Goal: Task Accomplishment & Management: Use online tool/utility

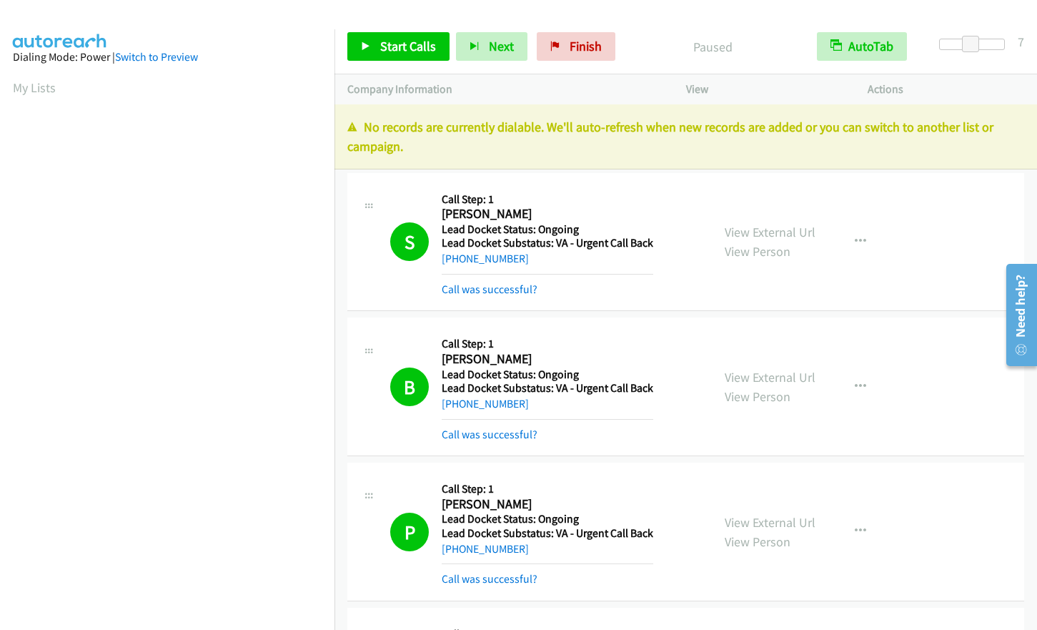
scroll to position [172, 0]
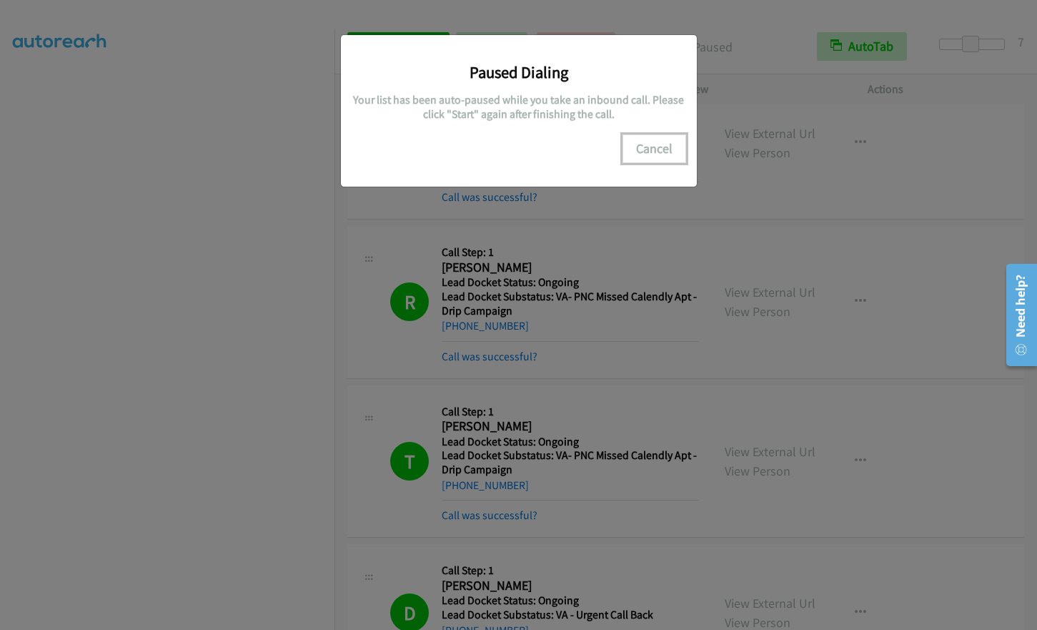
click at [666, 146] on button "Cancel" at bounding box center [655, 148] width 64 height 29
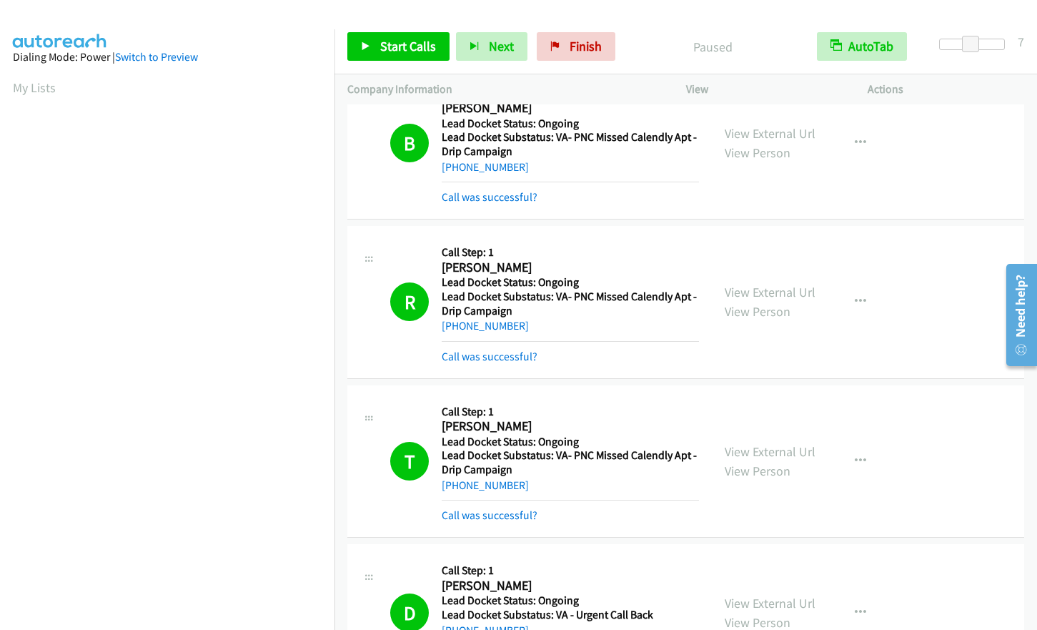
scroll to position [172, 0]
drag, startPoint x: 589, startPoint y: 41, endPoint x: 571, endPoint y: 41, distance: 17.9
click at [589, 41] on span "Finish" at bounding box center [586, 46] width 32 height 16
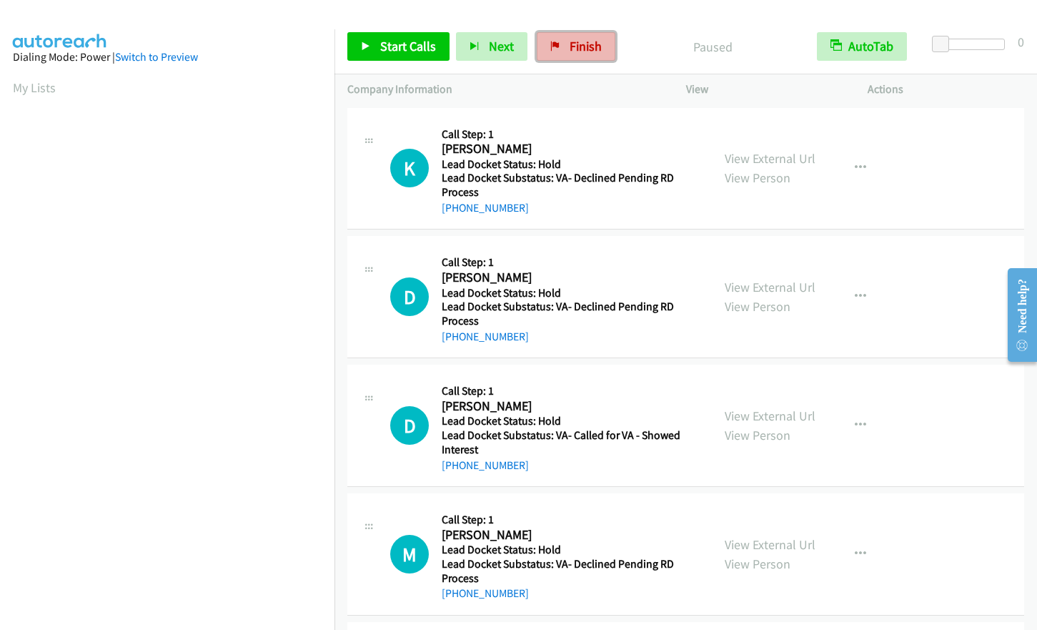
click at [595, 54] on span "Finish" at bounding box center [586, 46] width 32 height 16
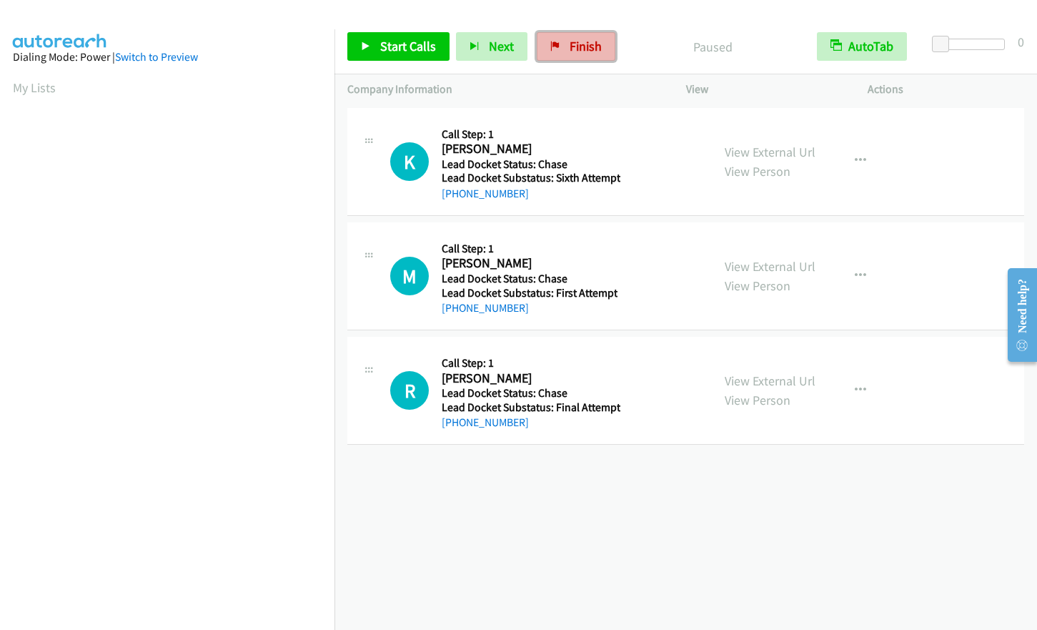
drag, startPoint x: 572, startPoint y: 46, endPoint x: 583, endPoint y: 47, distance: 10.7
click at [572, 46] on span "Finish" at bounding box center [586, 46] width 32 height 16
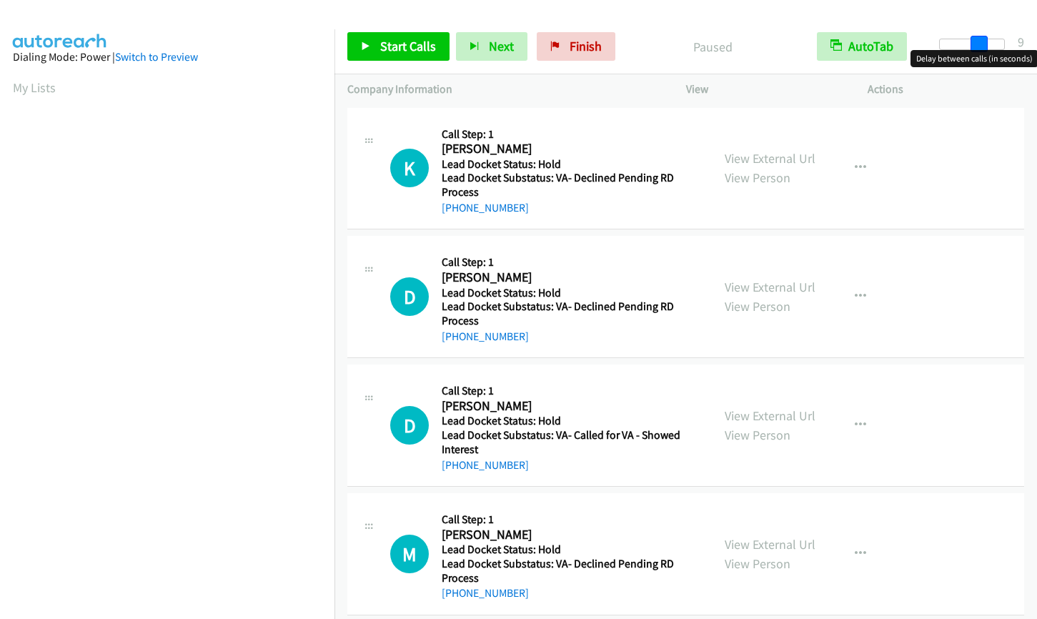
click at [977, 44] on div at bounding box center [972, 44] width 66 height 11
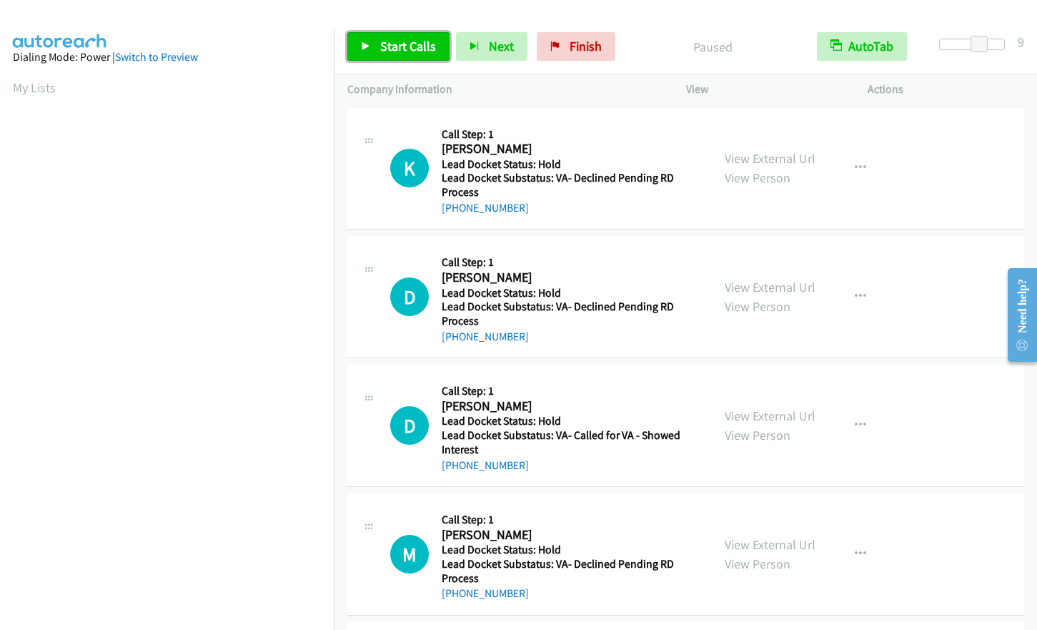
click at [427, 41] on span "Start Calls" at bounding box center [408, 46] width 56 height 16
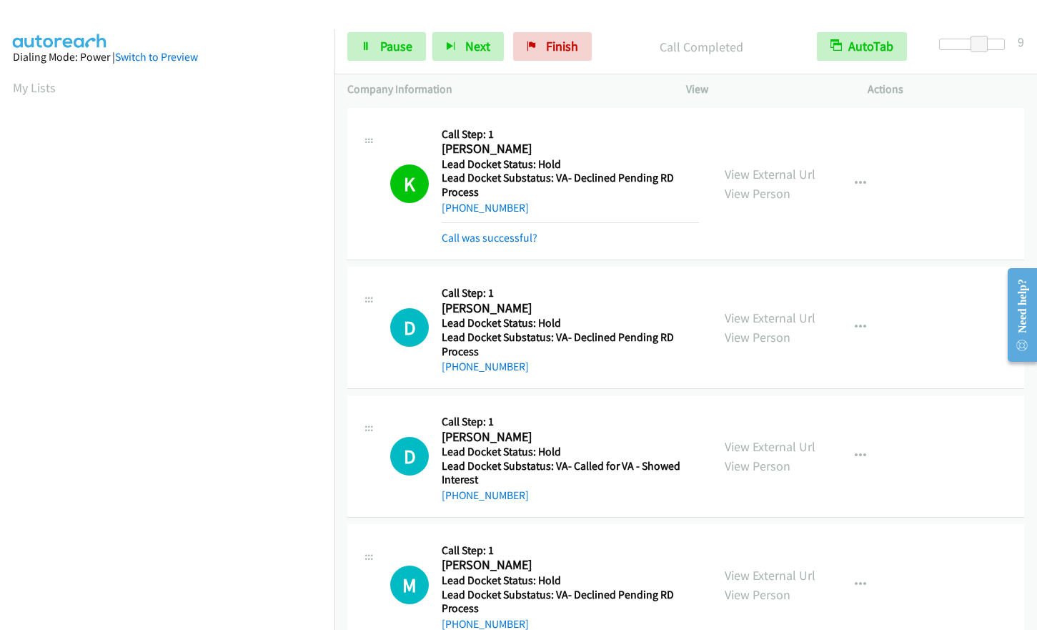
scroll to position [172, 0]
click at [382, 54] on link "Pause" at bounding box center [386, 46] width 79 height 29
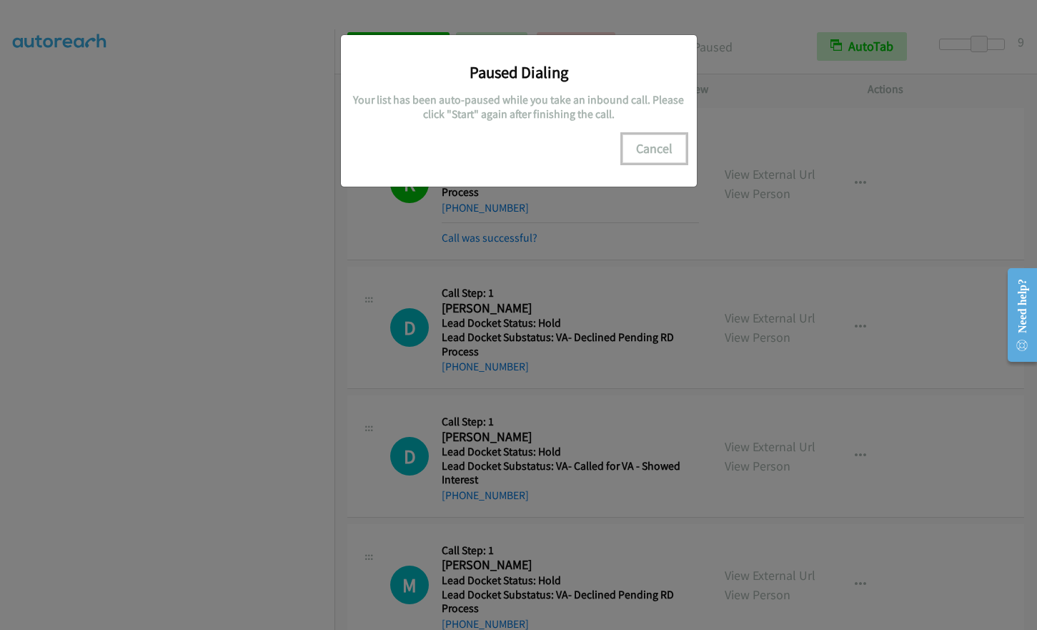
drag, startPoint x: 662, startPoint y: 146, endPoint x: 632, endPoint y: 152, distance: 30.7
click at [661, 146] on button "Cancel" at bounding box center [655, 148] width 64 height 29
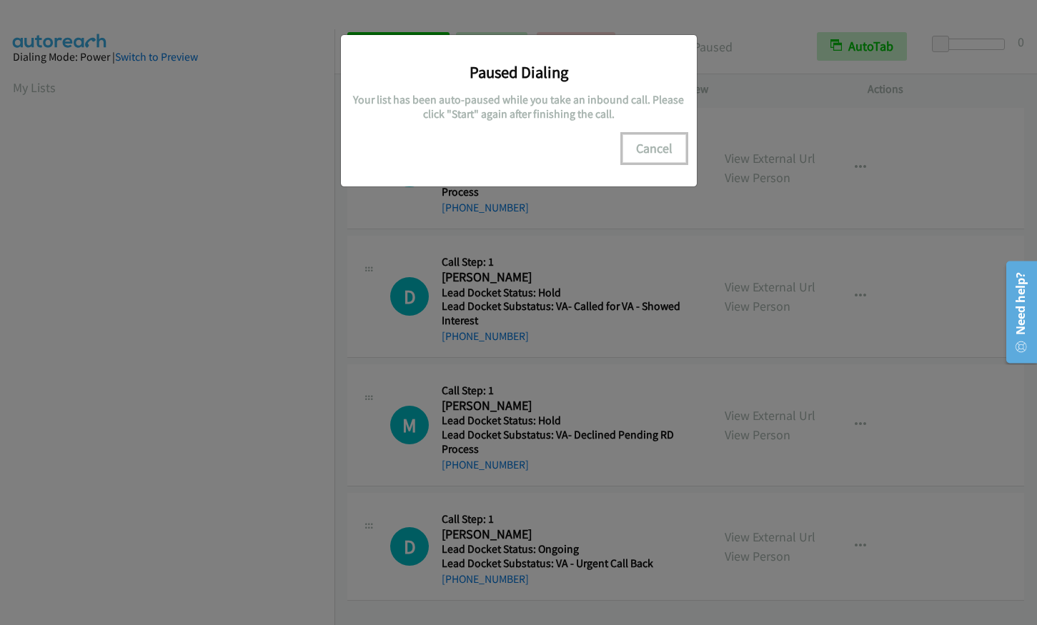
click at [659, 141] on button "Cancel" at bounding box center [655, 148] width 64 height 29
click at [655, 147] on button "Cancel" at bounding box center [655, 148] width 64 height 29
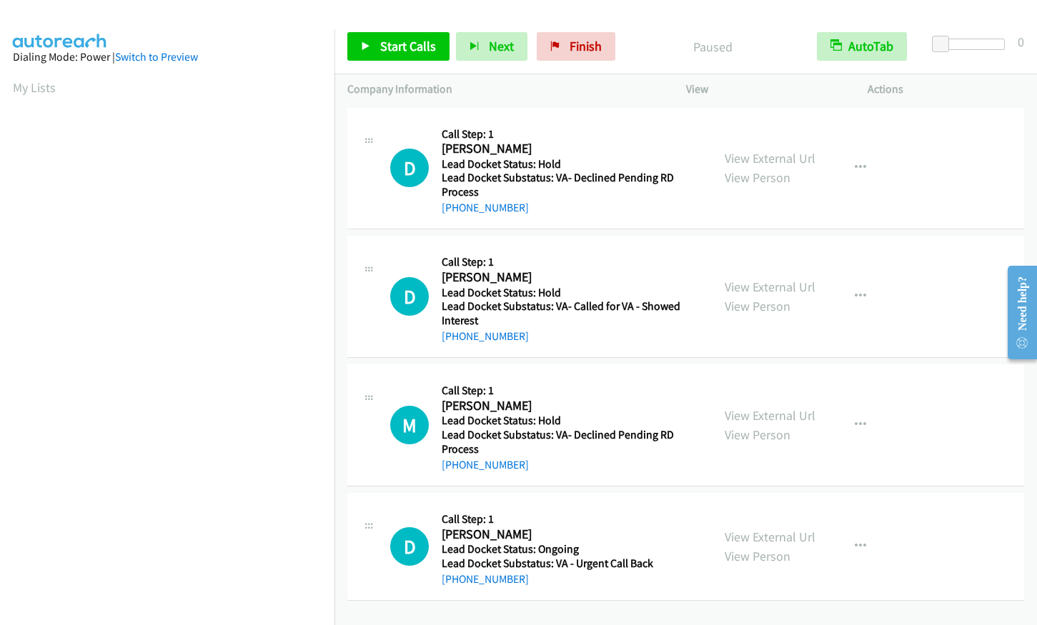
scroll to position [176, 0]
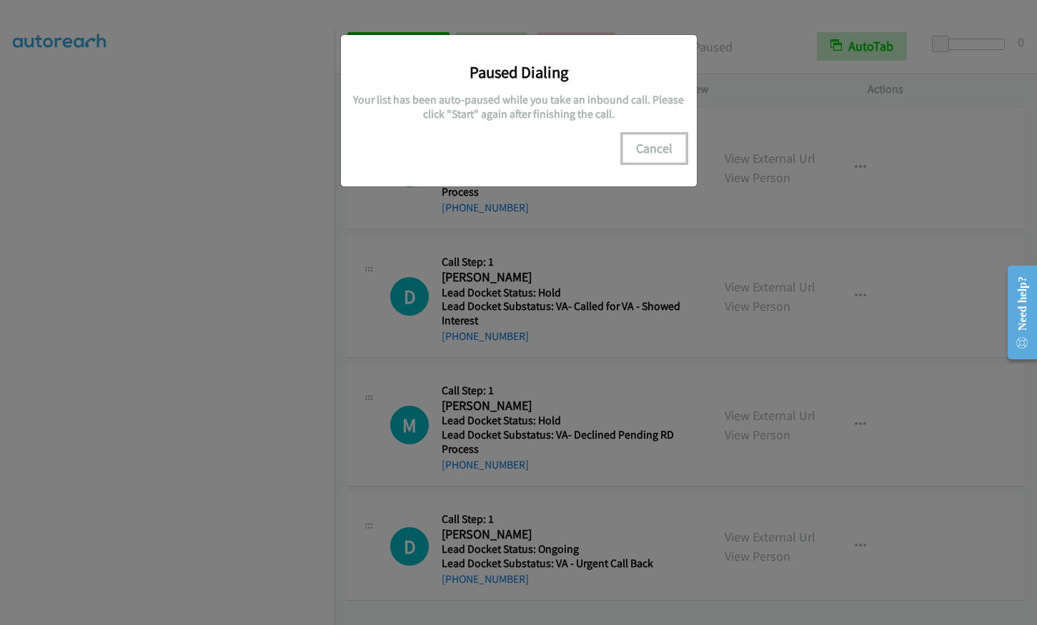
click at [650, 148] on button "Cancel" at bounding box center [655, 148] width 64 height 29
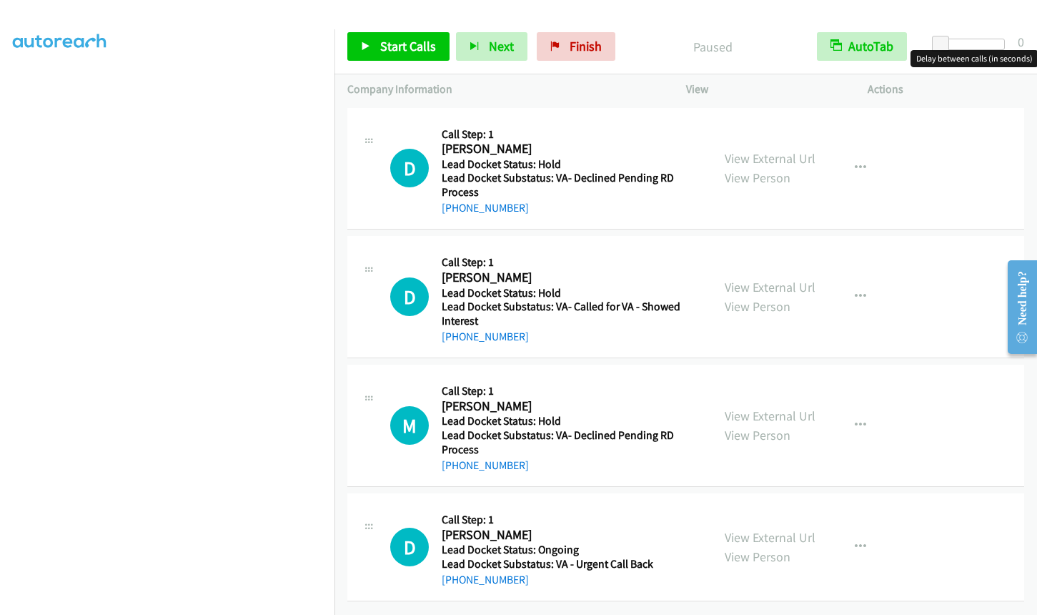
click at [984, 41] on div at bounding box center [972, 44] width 66 height 11
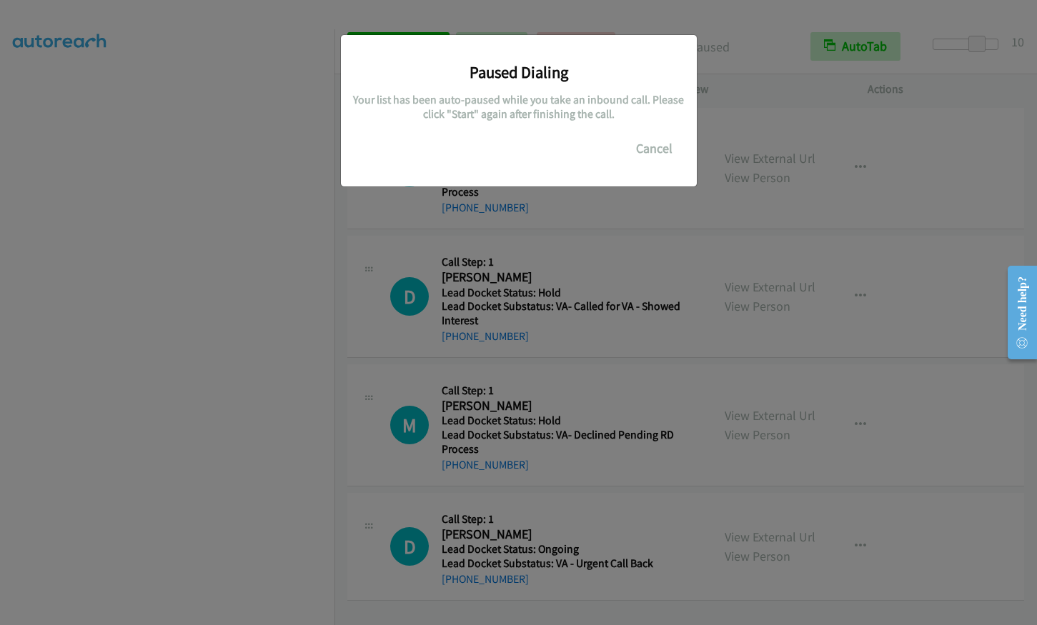
scroll to position [177, 0]
click at [663, 143] on button "Cancel" at bounding box center [655, 148] width 64 height 29
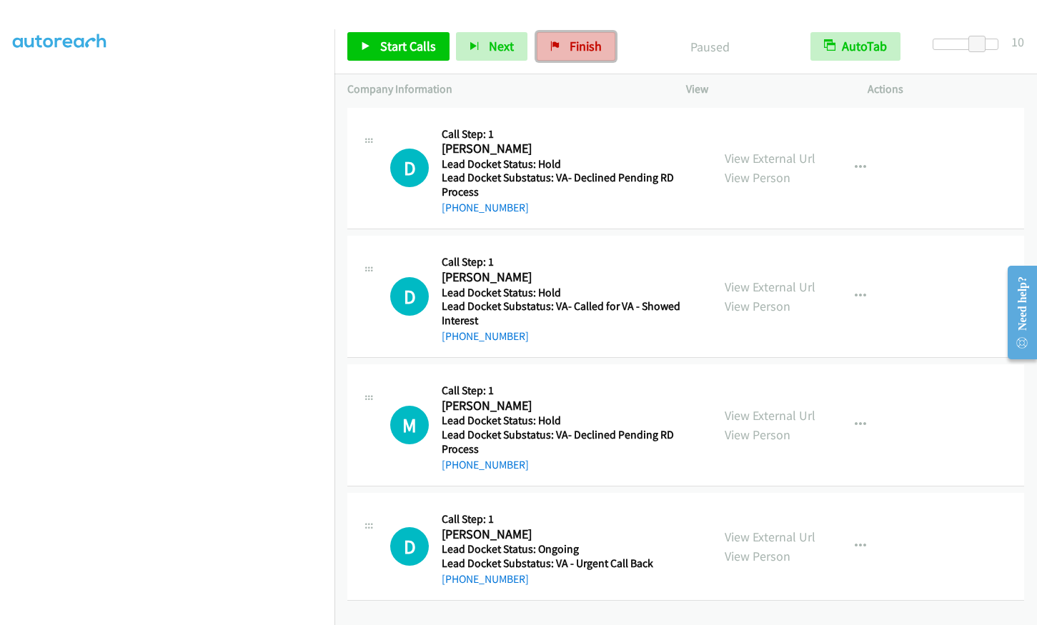
click at [588, 50] on span "Finish" at bounding box center [586, 46] width 32 height 16
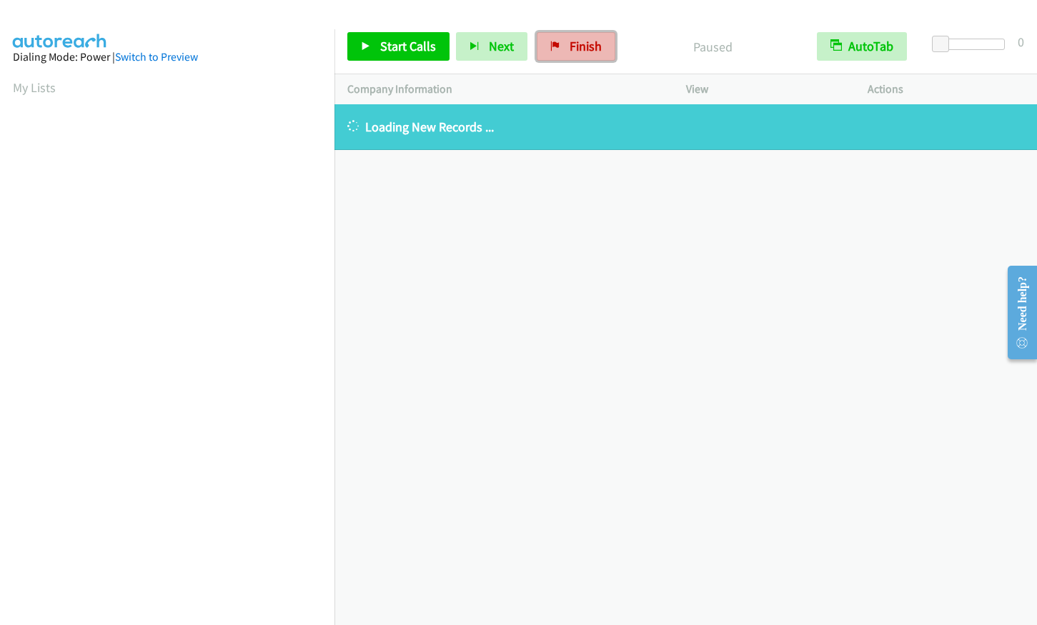
click at [593, 52] on span "Finish" at bounding box center [586, 46] width 32 height 16
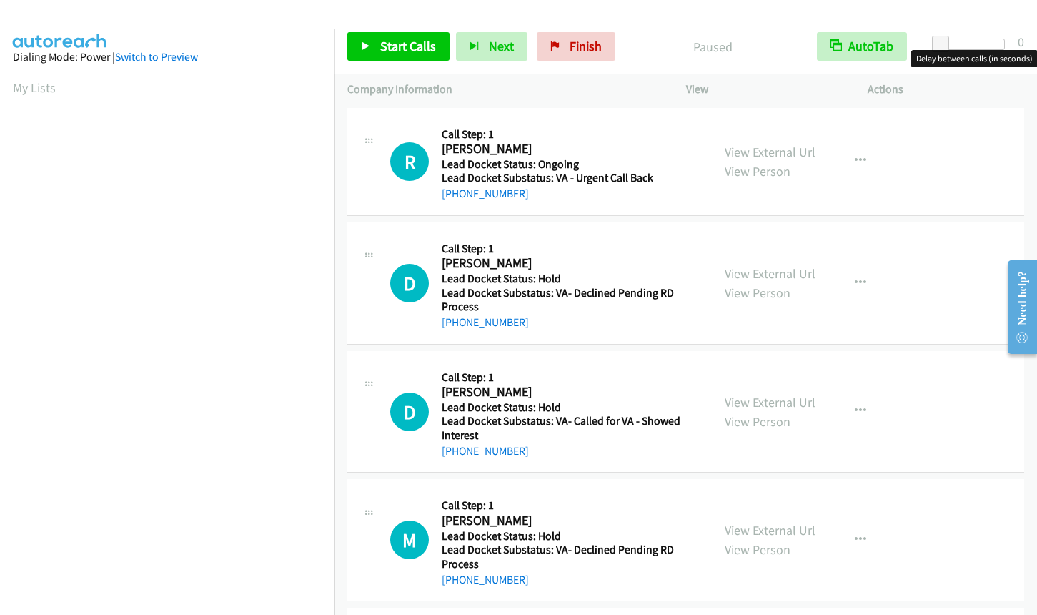
click at [975, 43] on div at bounding box center [972, 44] width 66 height 11
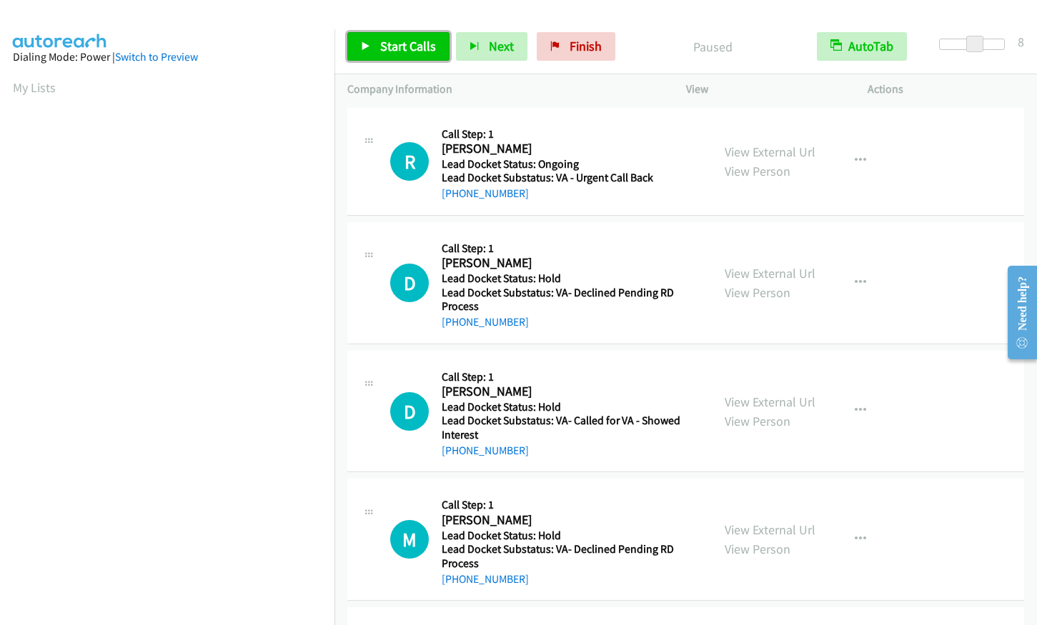
click at [402, 45] on span "Start Calls" at bounding box center [408, 46] width 56 height 16
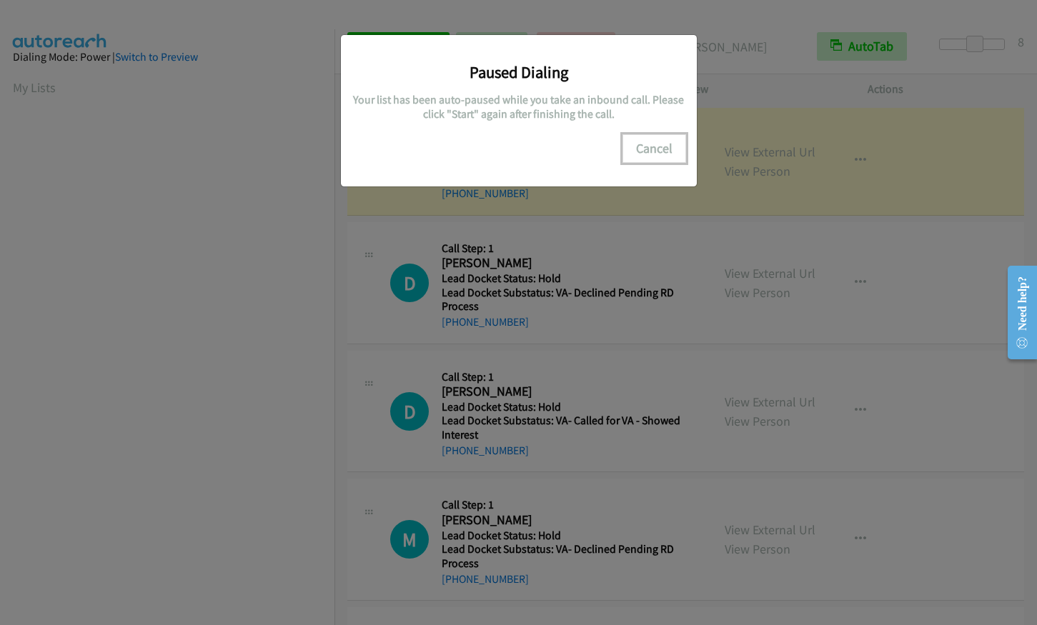
click at [648, 147] on button "Cancel" at bounding box center [655, 148] width 64 height 29
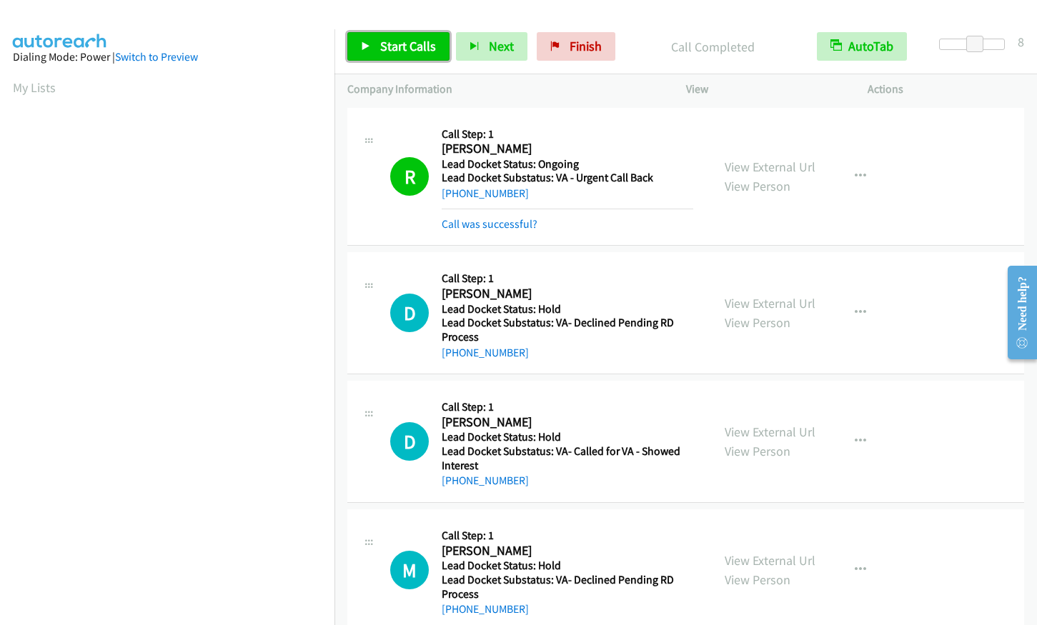
click at [402, 47] on span "Start Calls" at bounding box center [408, 46] width 56 height 16
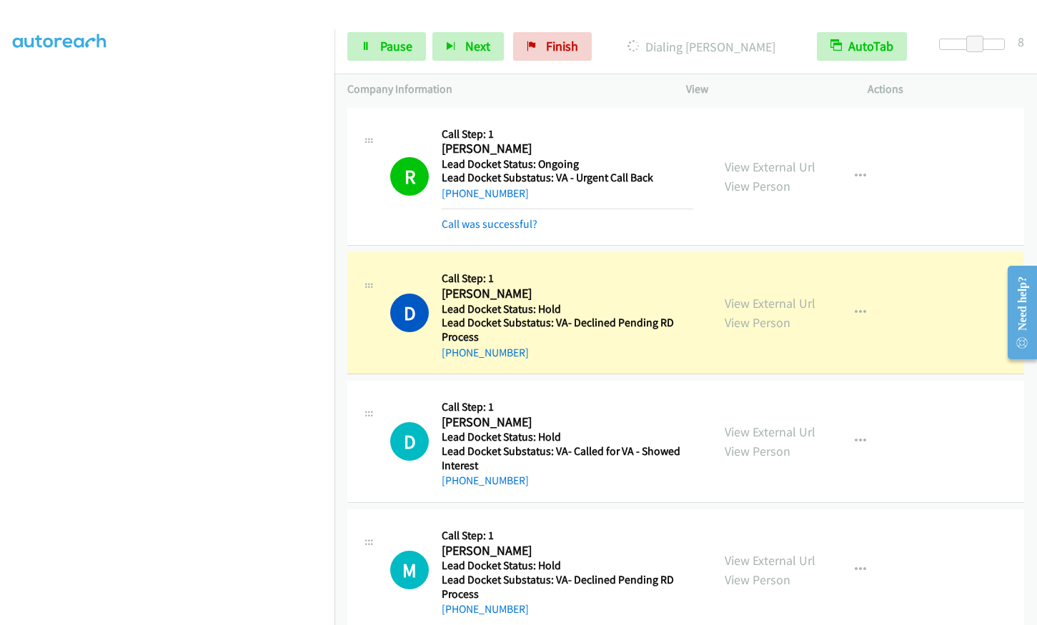
scroll to position [176, 0]
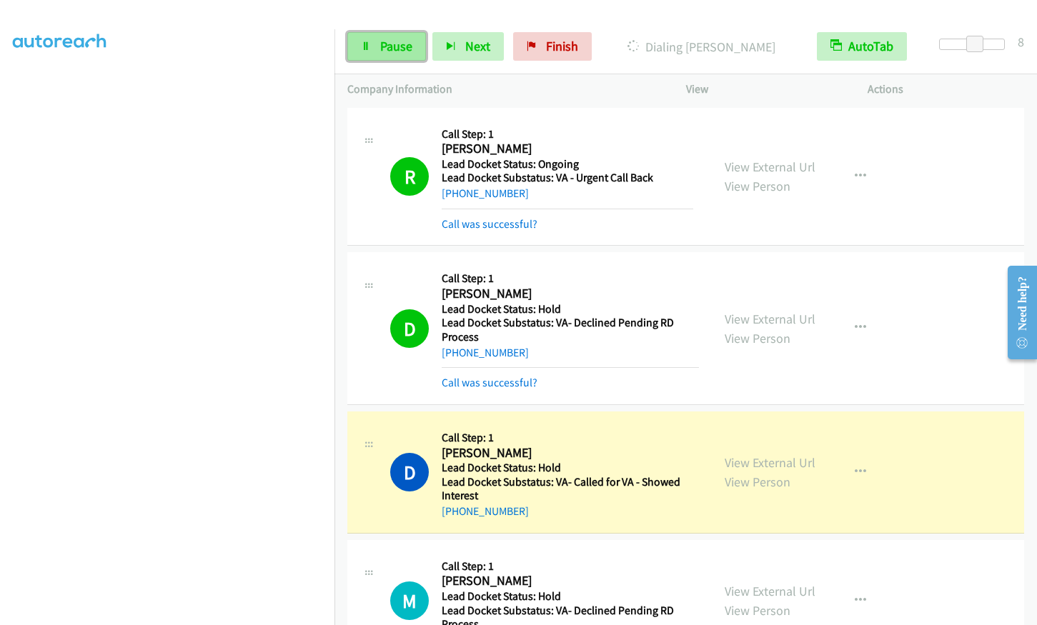
click at [384, 51] on span "Pause" at bounding box center [396, 46] width 32 height 16
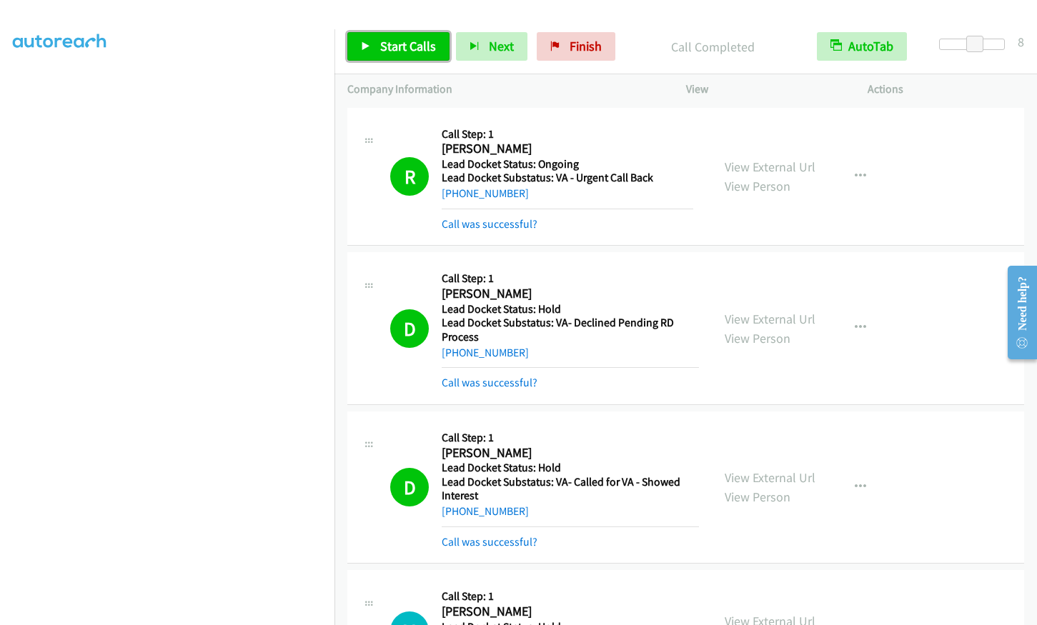
click at [382, 49] on span "Start Calls" at bounding box center [408, 46] width 56 height 16
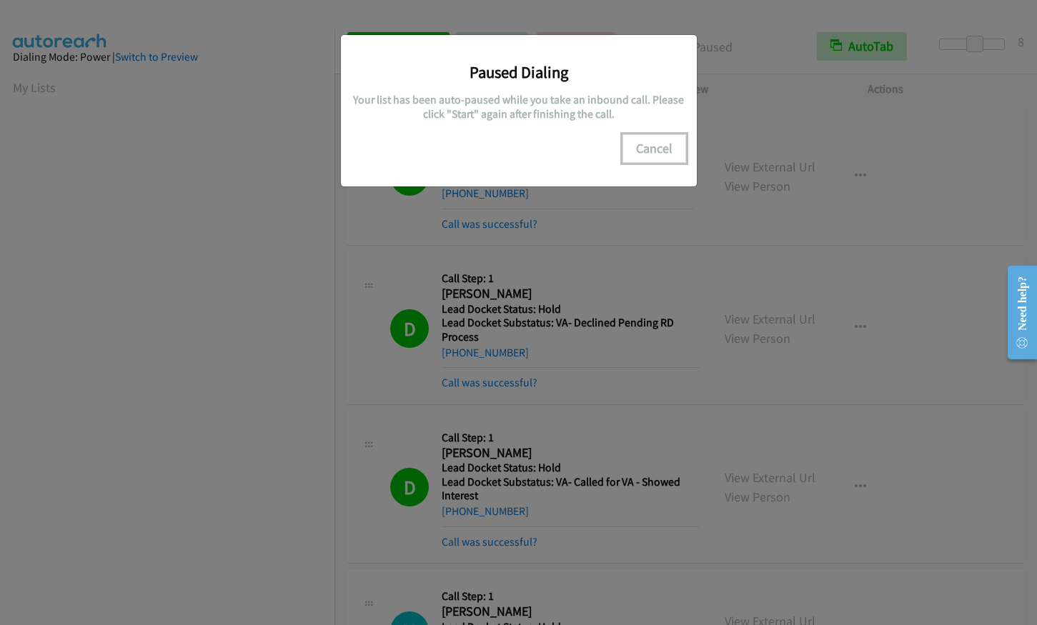
click at [655, 147] on button "Cancel" at bounding box center [655, 148] width 64 height 29
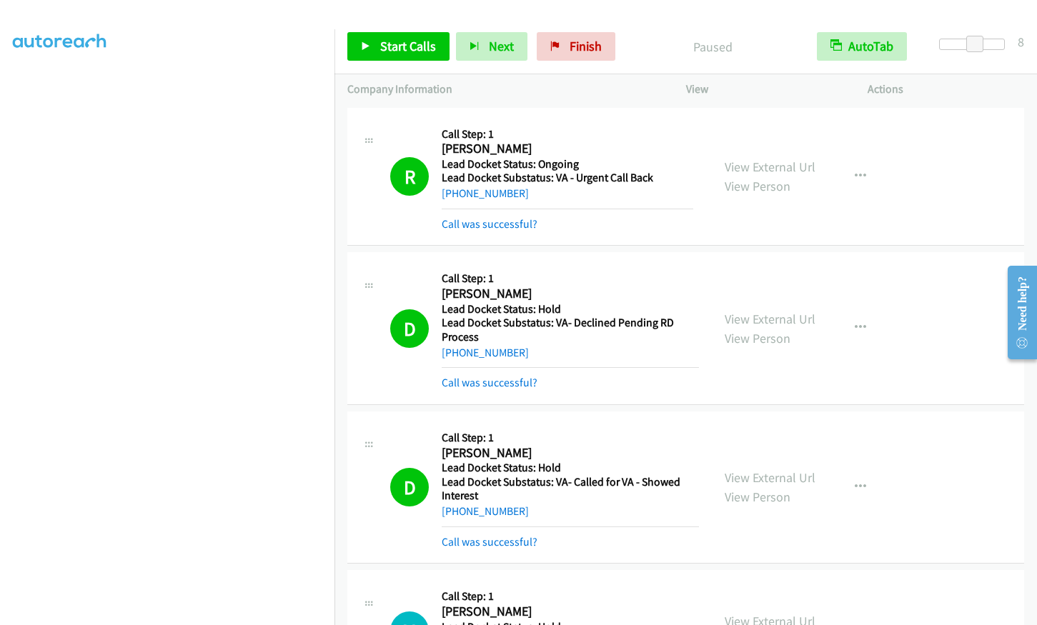
scroll to position [176, 0]
click at [399, 42] on span "Start Calls" at bounding box center [408, 46] width 56 height 16
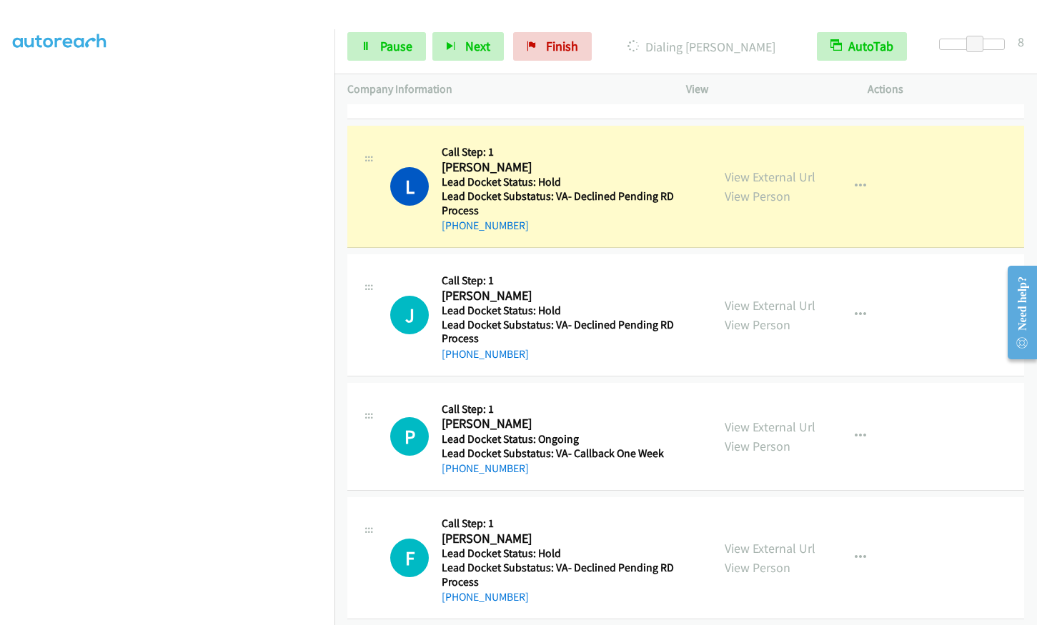
scroll to position [1052, 0]
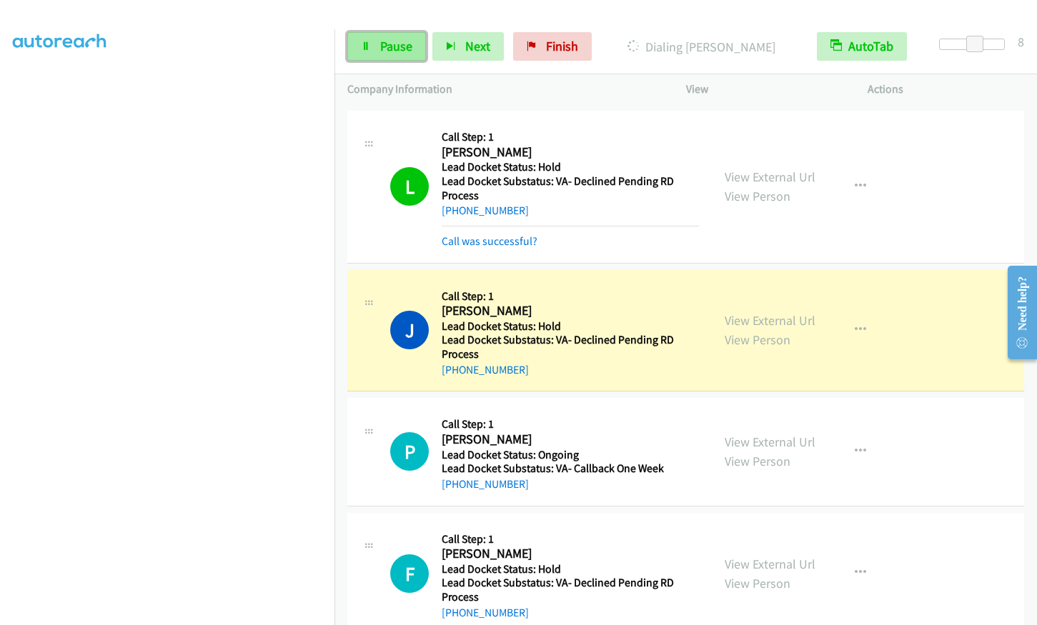
click at [385, 56] on link "Pause" at bounding box center [386, 46] width 79 height 29
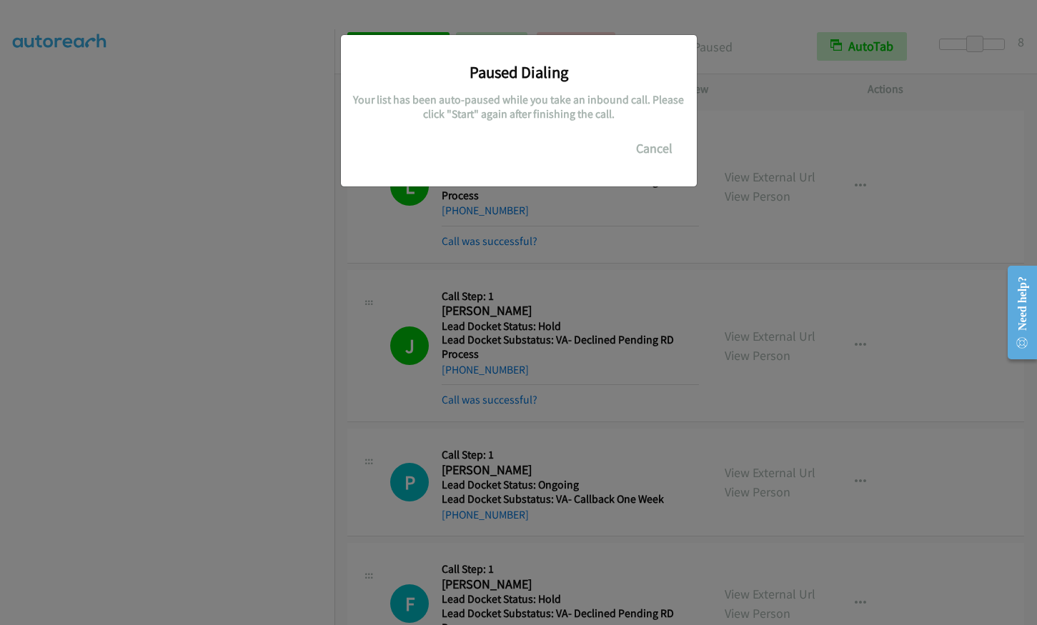
click at [645, 131] on div "Paused Dialing Your list has been auto-paused while you take an inbound call. P…" at bounding box center [519, 104] width 335 height 117
click at [650, 139] on button "Cancel" at bounding box center [655, 148] width 64 height 29
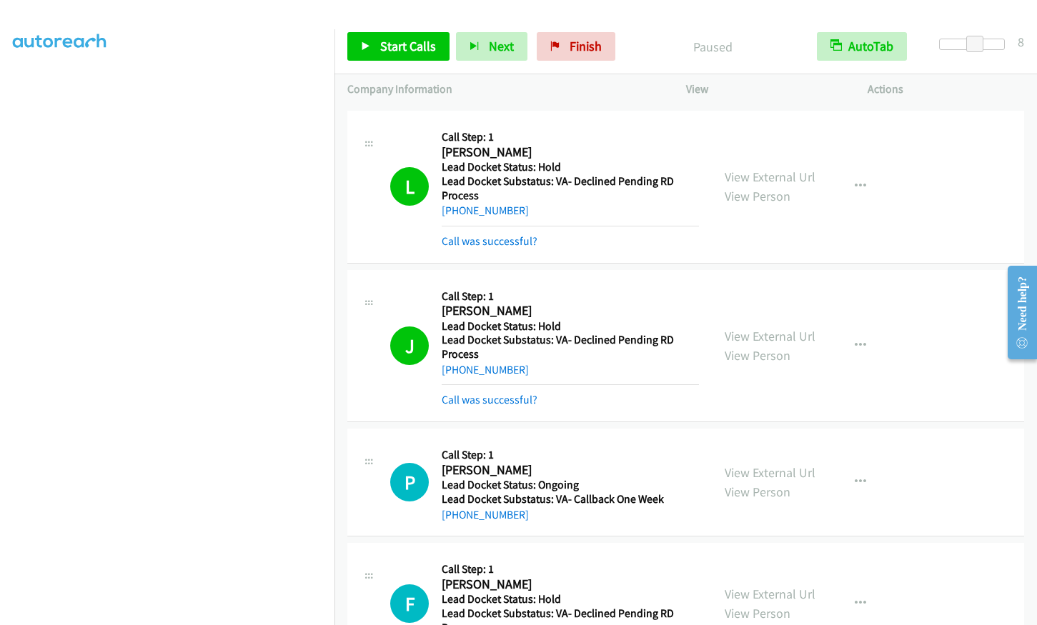
scroll to position [0, 0]
click at [398, 46] on span "Start Calls" at bounding box center [408, 46] width 56 height 16
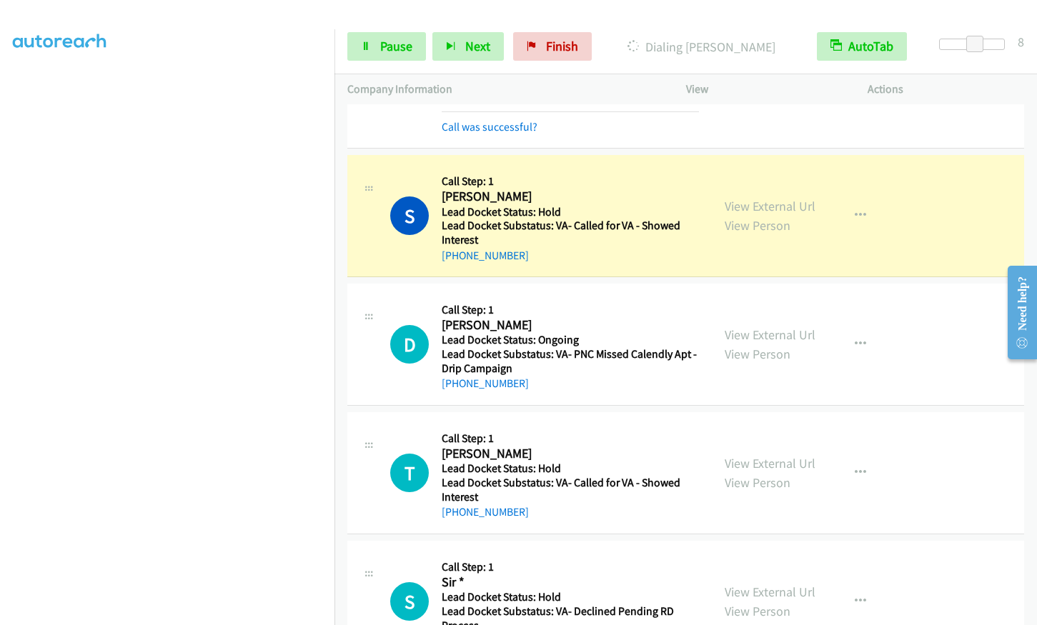
scroll to position [2006, 0]
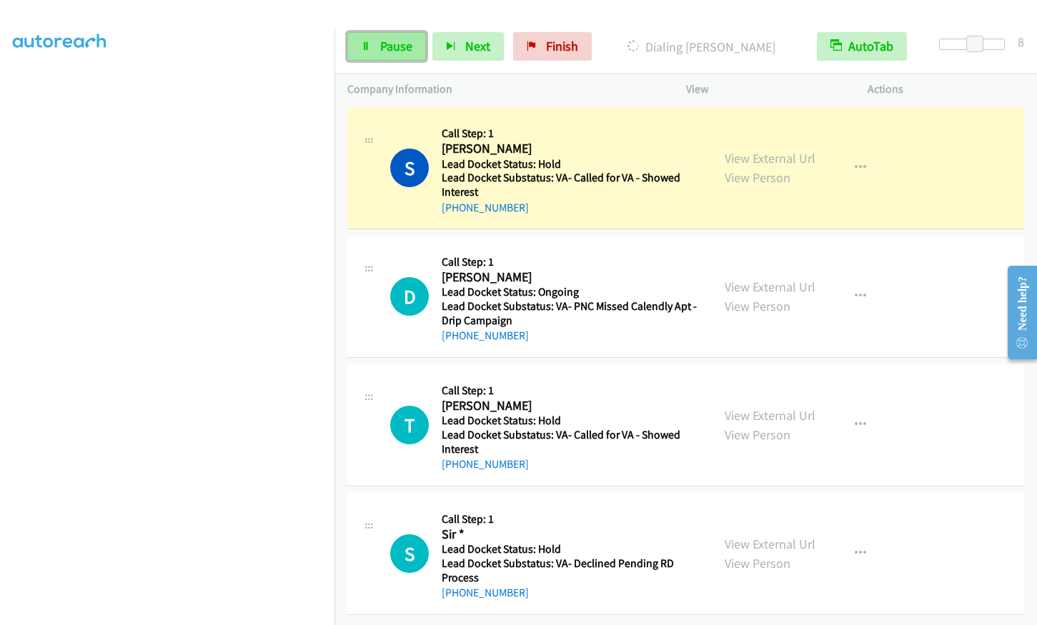
click at [398, 43] on span "Pause" at bounding box center [396, 46] width 32 height 16
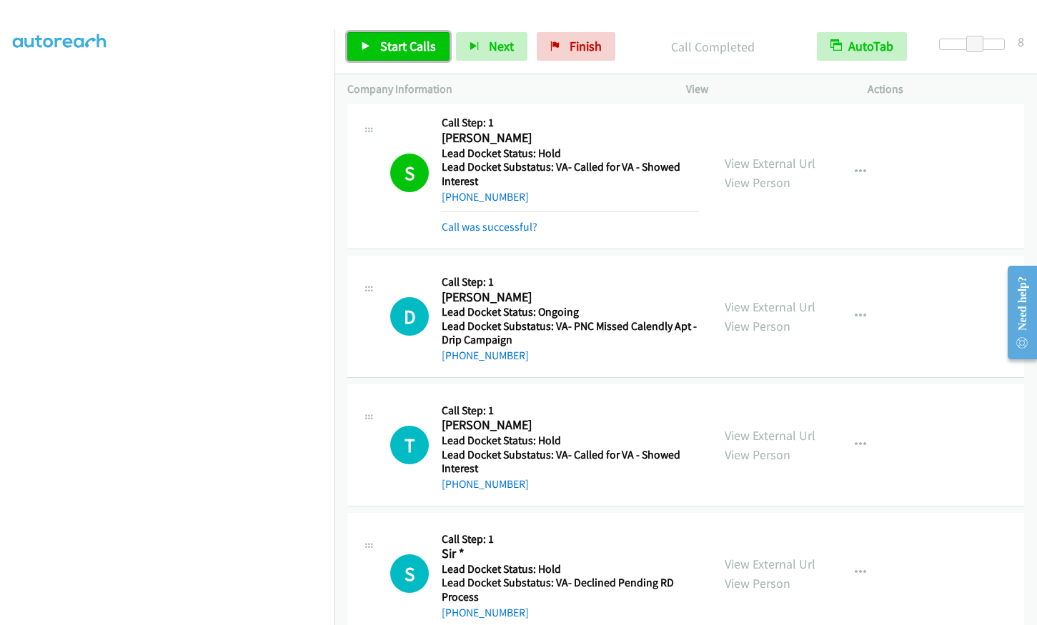
click at [402, 50] on span "Start Calls" at bounding box center [408, 46] width 56 height 16
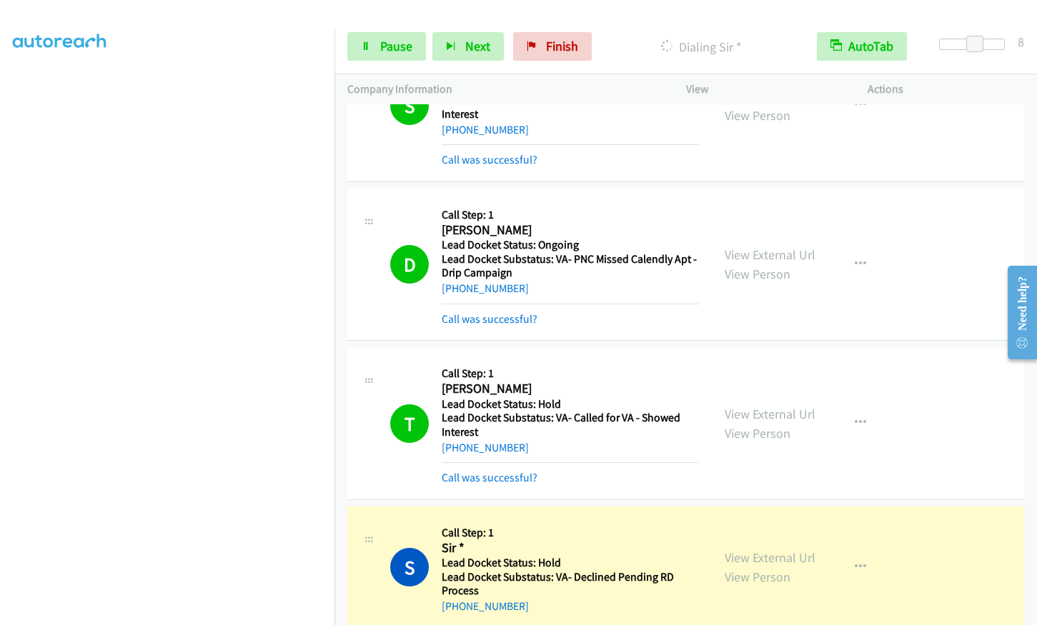
scroll to position [2430, 0]
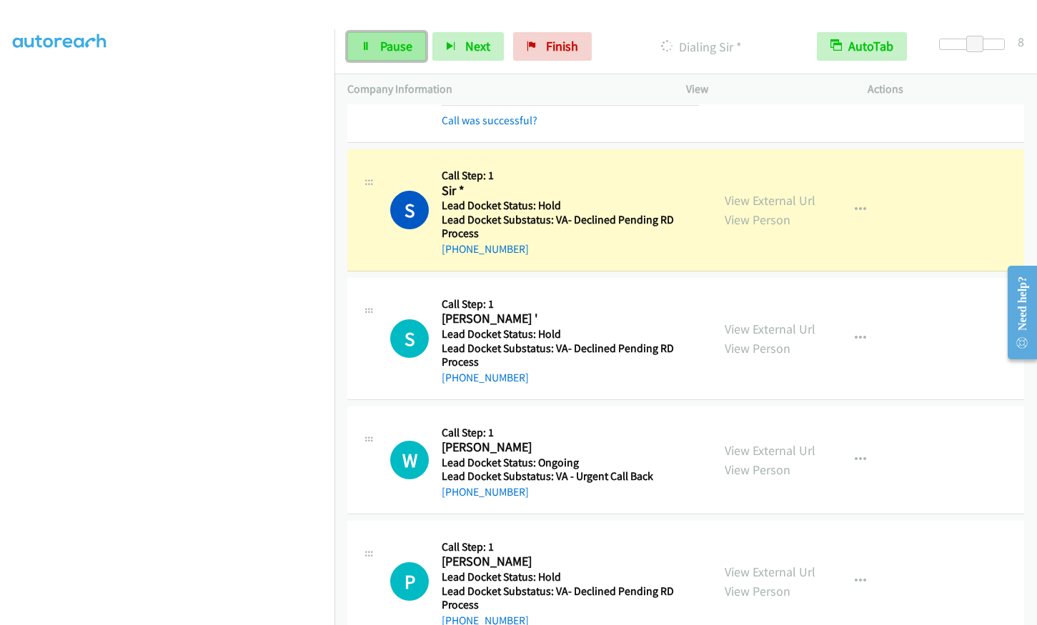
click at [394, 49] on span "Pause" at bounding box center [396, 46] width 32 height 16
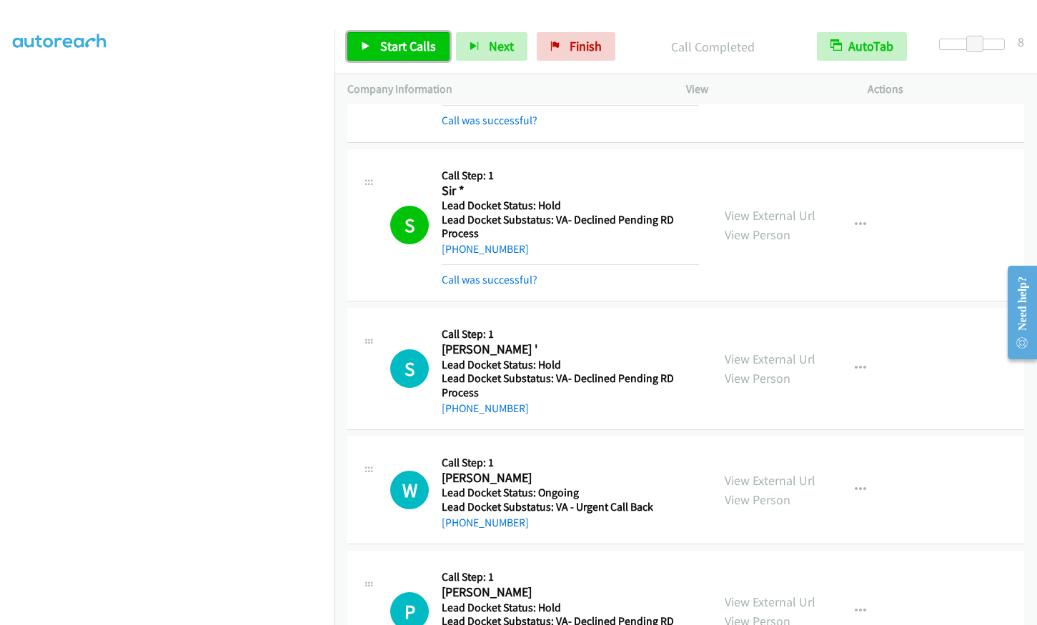
click at [423, 46] on span "Start Calls" at bounding box center [408, 46] width 56 height 16
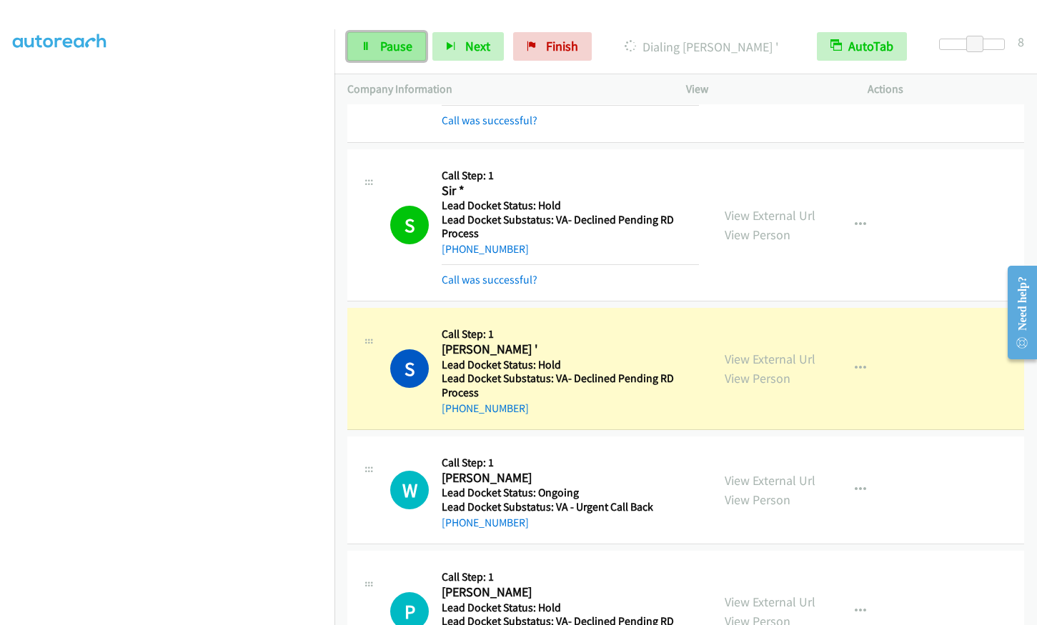
click at [369, 45] on icon at bounding box center [366, 47] width 10 height 10
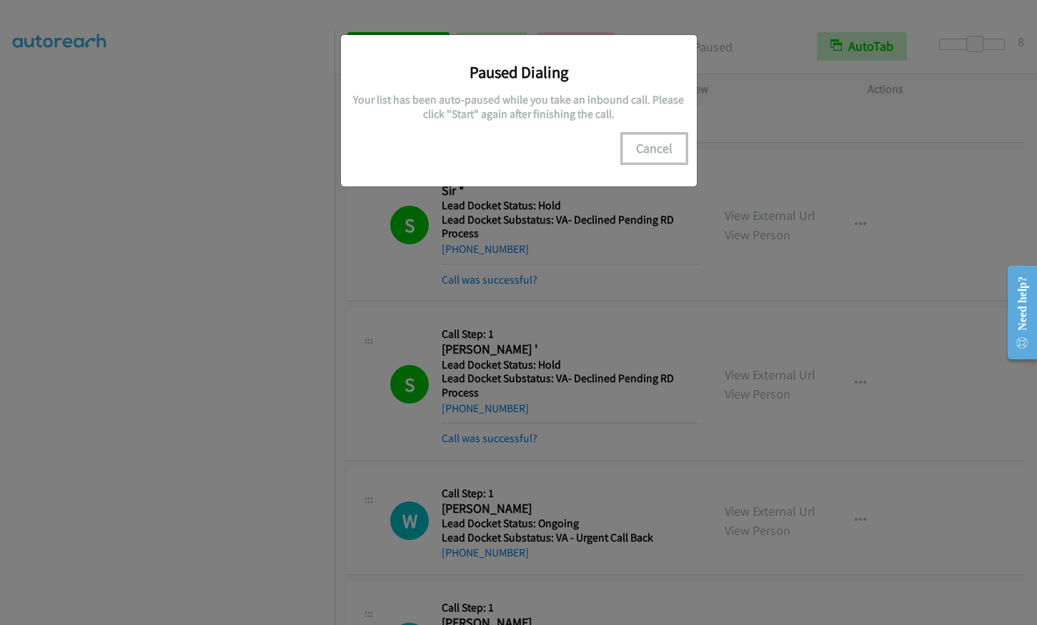
click at [682, 149] on button "Cancel" at bounding box center [655, 148] width 64 height 29
click at [671, 149] on button "Cancel" at bounding box center [655, 148] width 64 height 29
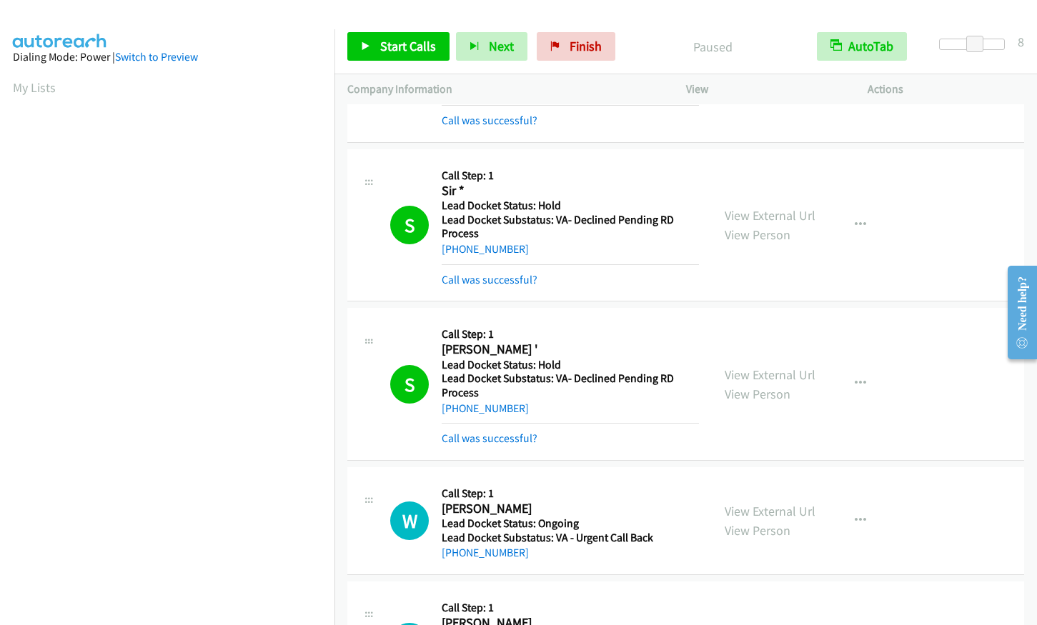
scroll to position [177, 0]
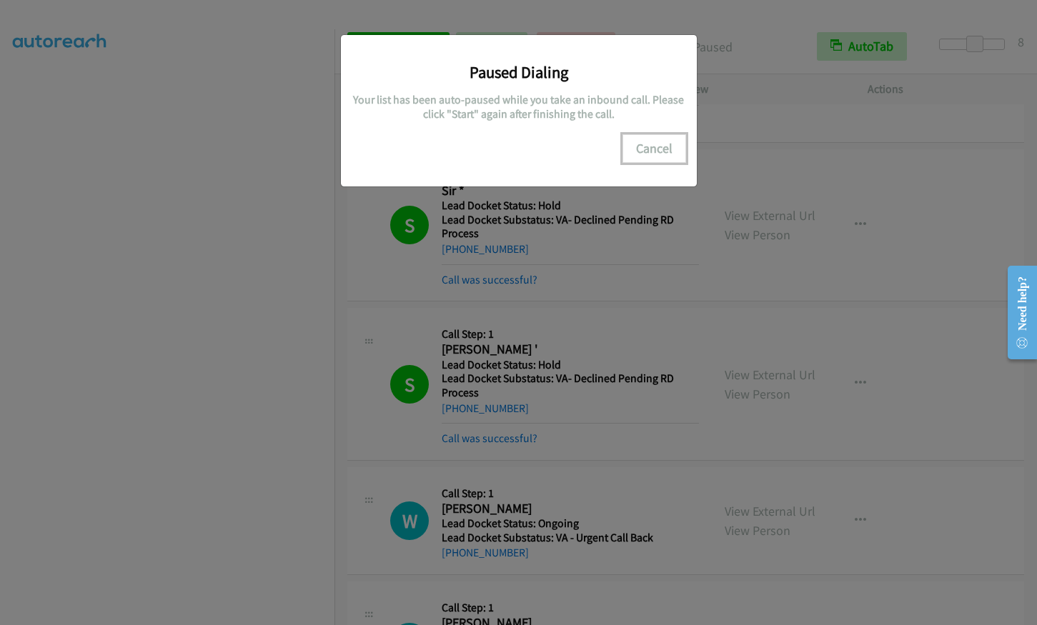
click at [659, 144] on button "Cancel" at bounding box center [655, 148] width 64 height 29
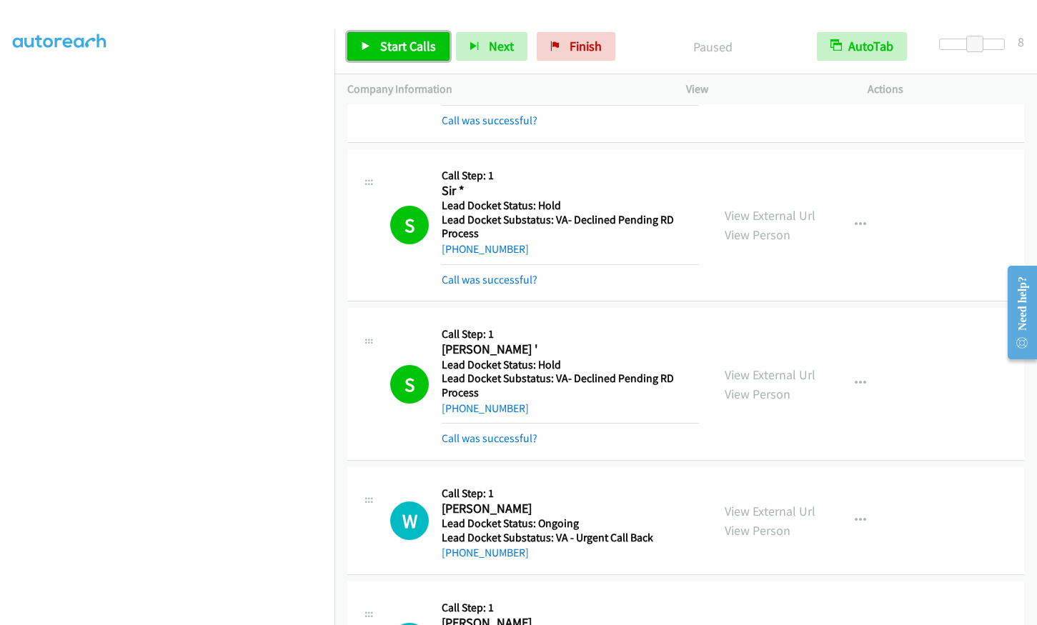
click at [429, 41] on span "Start Calls" at bounding box center [408, 46] width 56 height 16
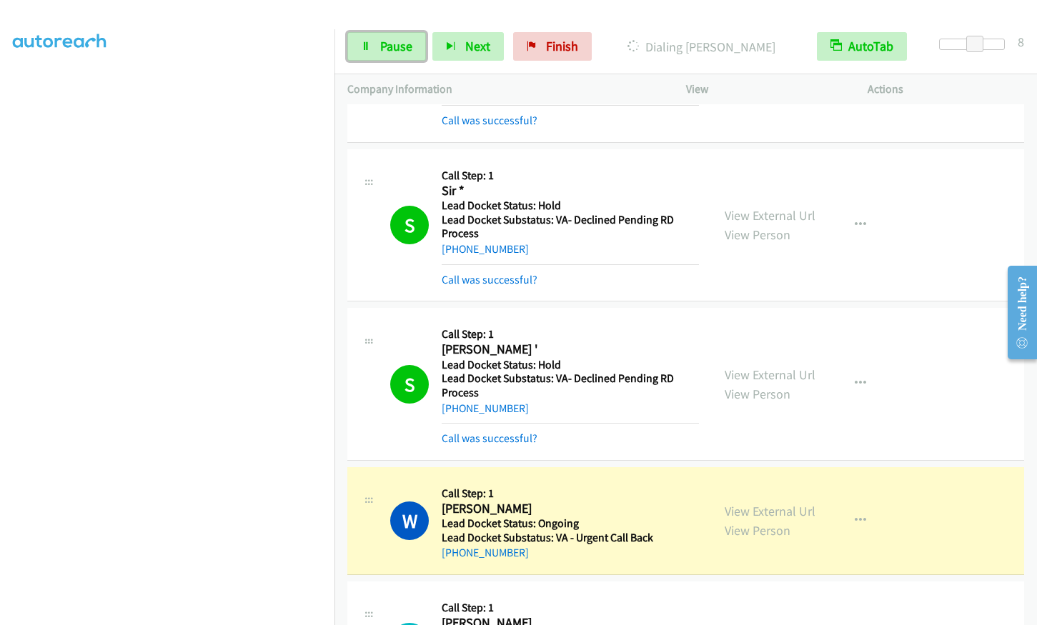
drag, startPoint x: 376, startPoint y: 42, endPoint x: 293, endPoint y: 16, distance: 87.0
click at [376, 42] on link "Pause" at bounding box center [386, 46] width 79 height 29
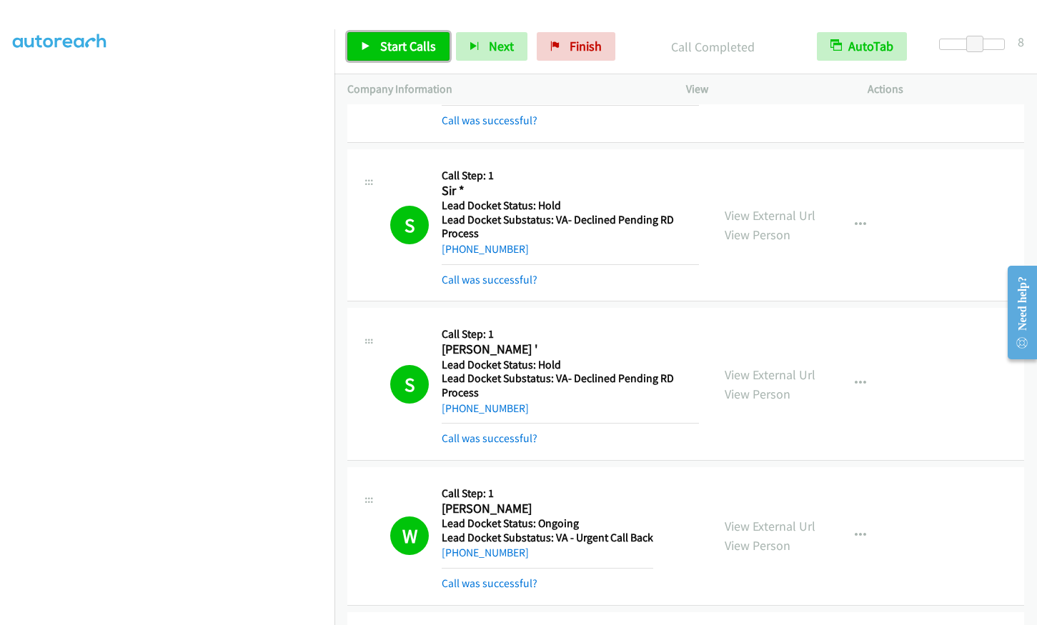
click at [408, 41] on span "Start Calls" at bounding box center [408, 46] width 56 height 16
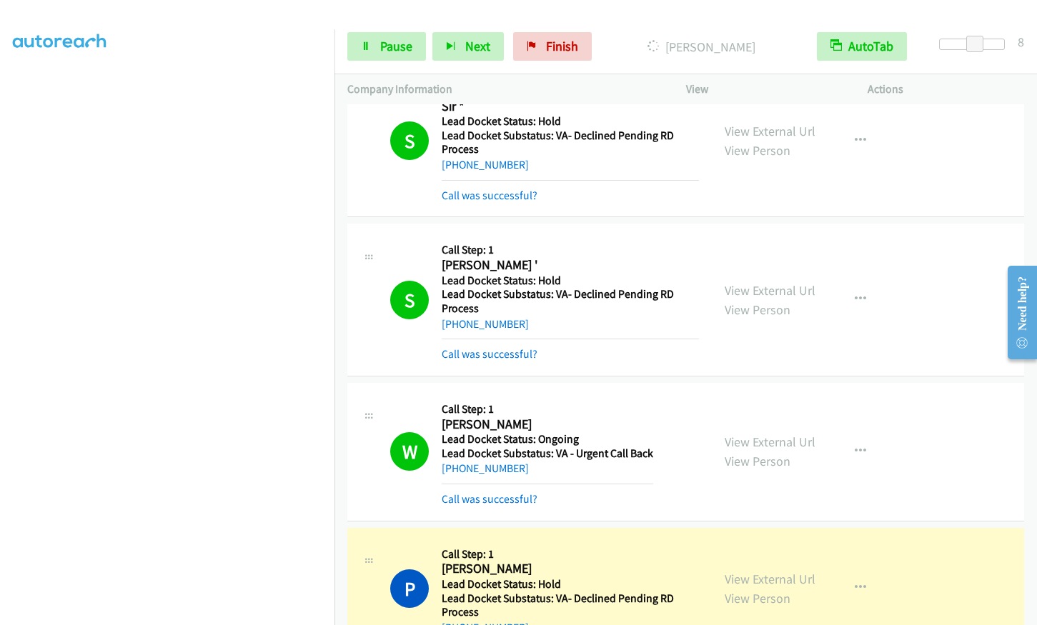
scroll to position [2716, 0]
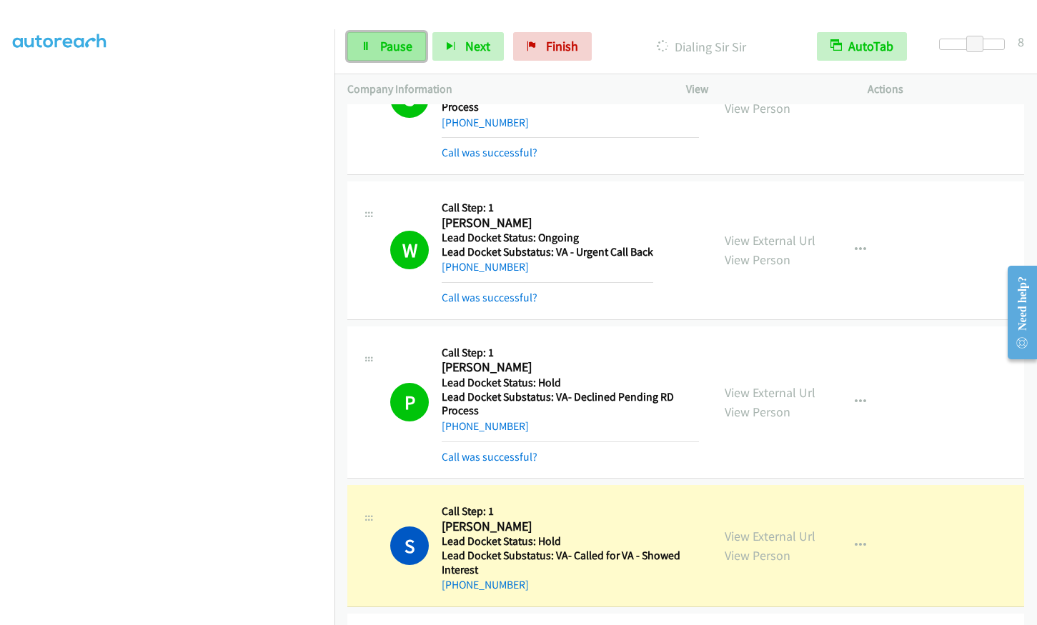
click at [374, 59] on link "Pause" at bounding box center [386, 46] width 79 height 29
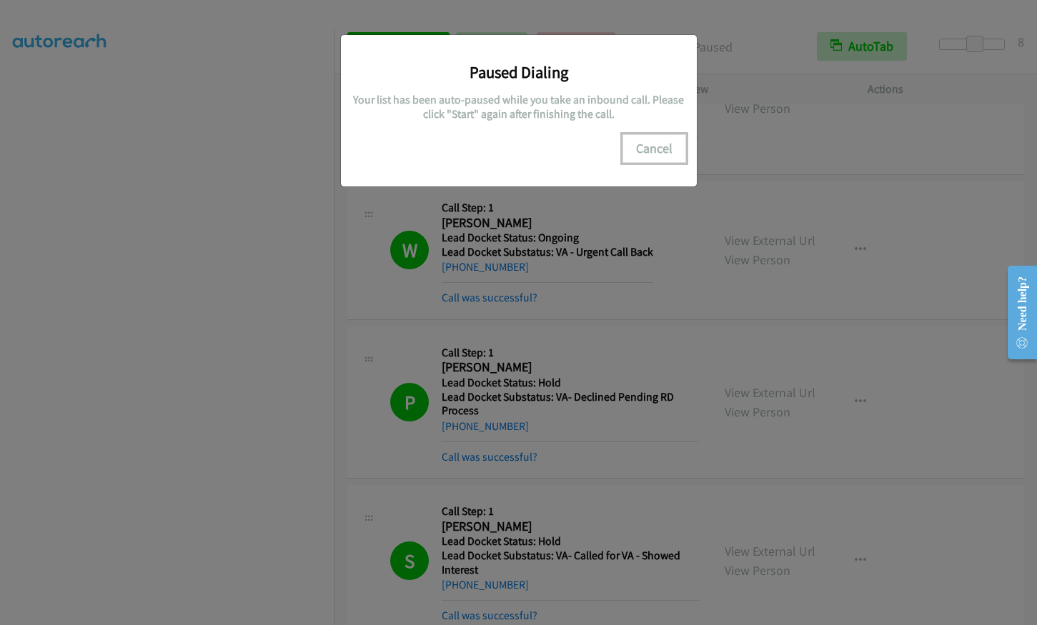
click at [662, 139] on button "Cancel" at bounding box center [655, 148] width 64 height 29
click at [645, 138] on button "Cancel" at bounding box center [655, 148] width 64 height 29
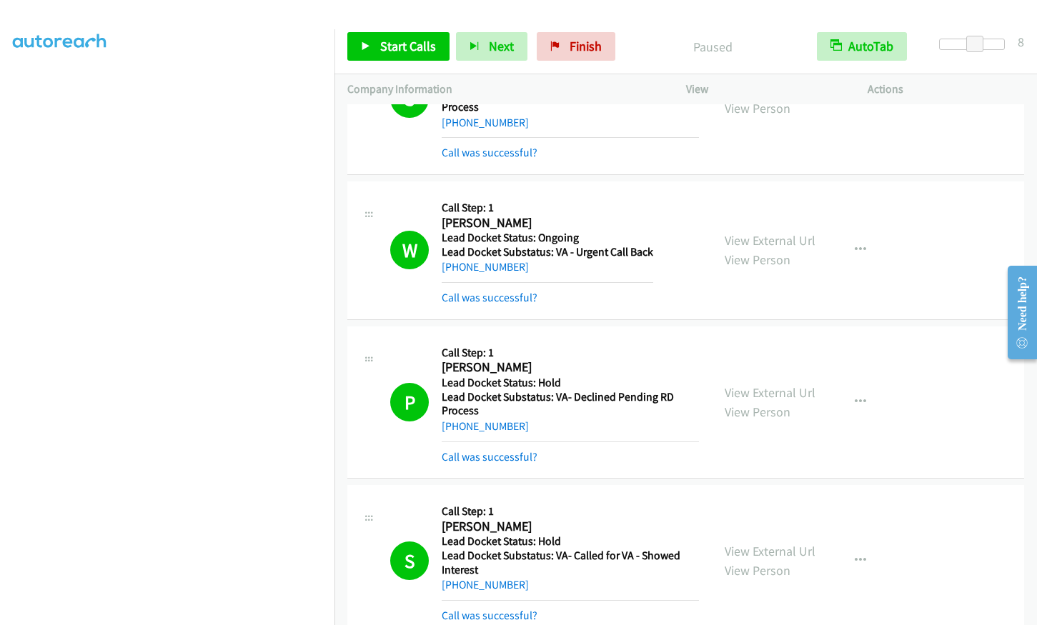
scroll to position [104, 0]
click at [392, 45] on span "Start Calls" at bounding box center [408, 46] width 56 height 16
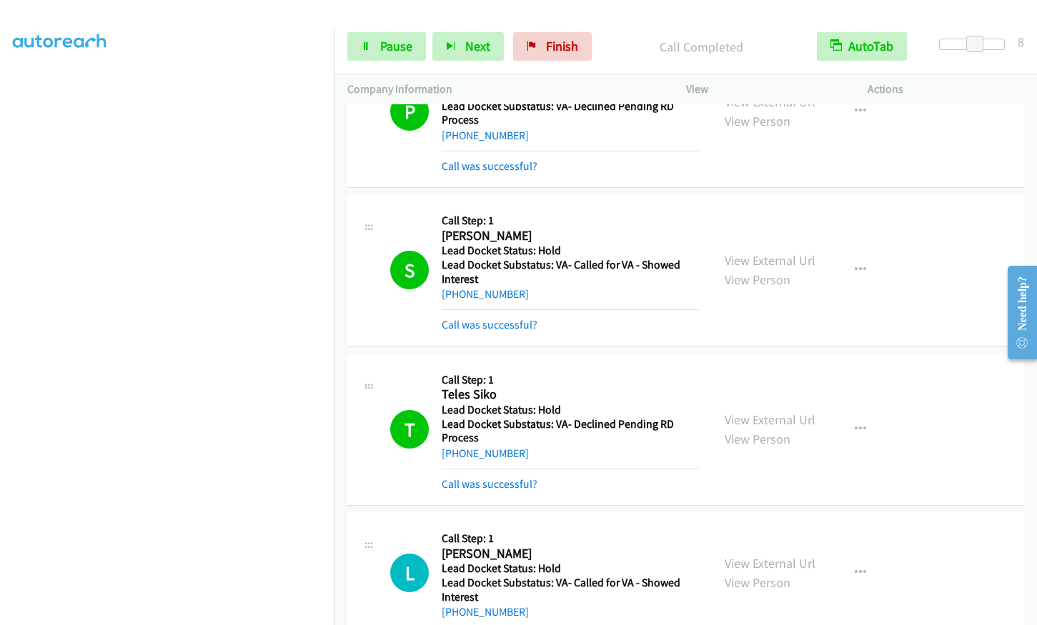
scroll to position [177, 0]
click at [387, 53] on span "Pause" at bounding box center [396, 46] width 32 height 16
click at [390, 35] on link "Start Calls" at bounding box center [398, 46] width 102 height 29
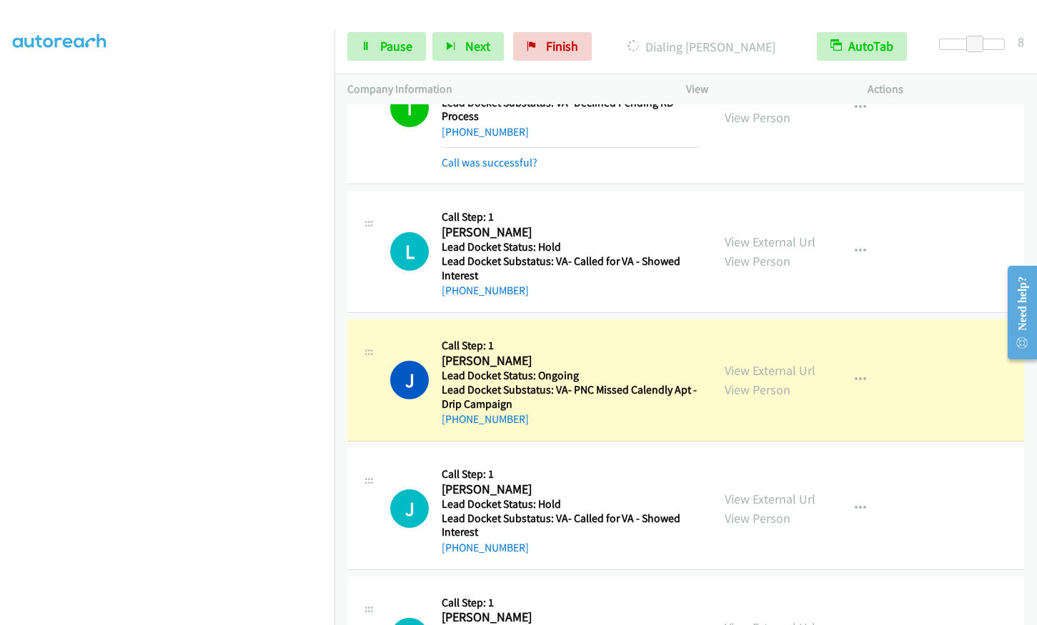
scroll to position [3365, 0]
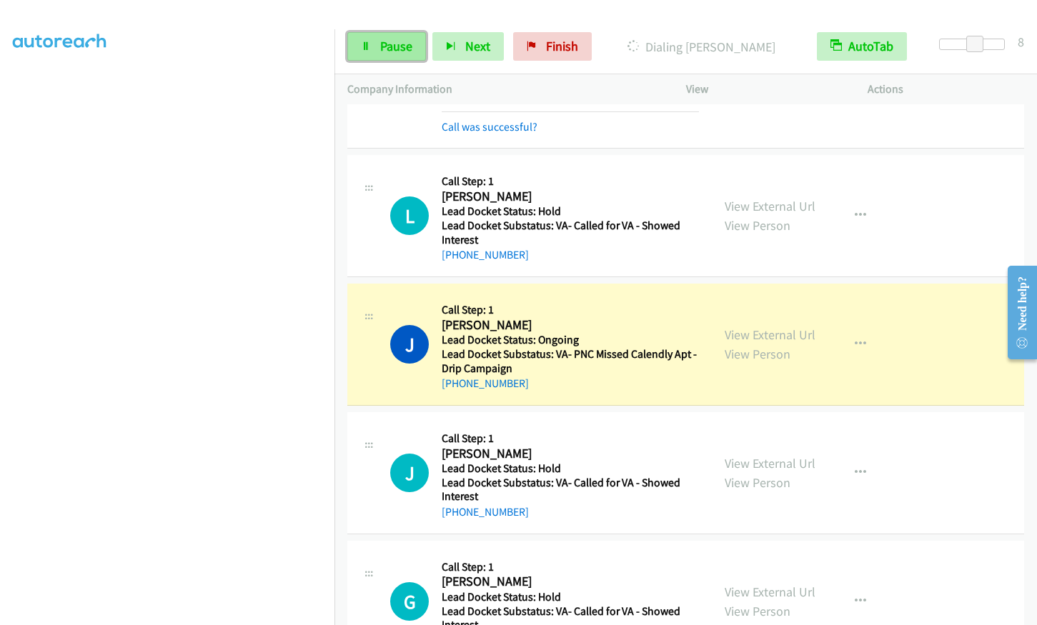
click at [388, 47] on span "Pause" at bounding box center [396, 46] width 32 height 16
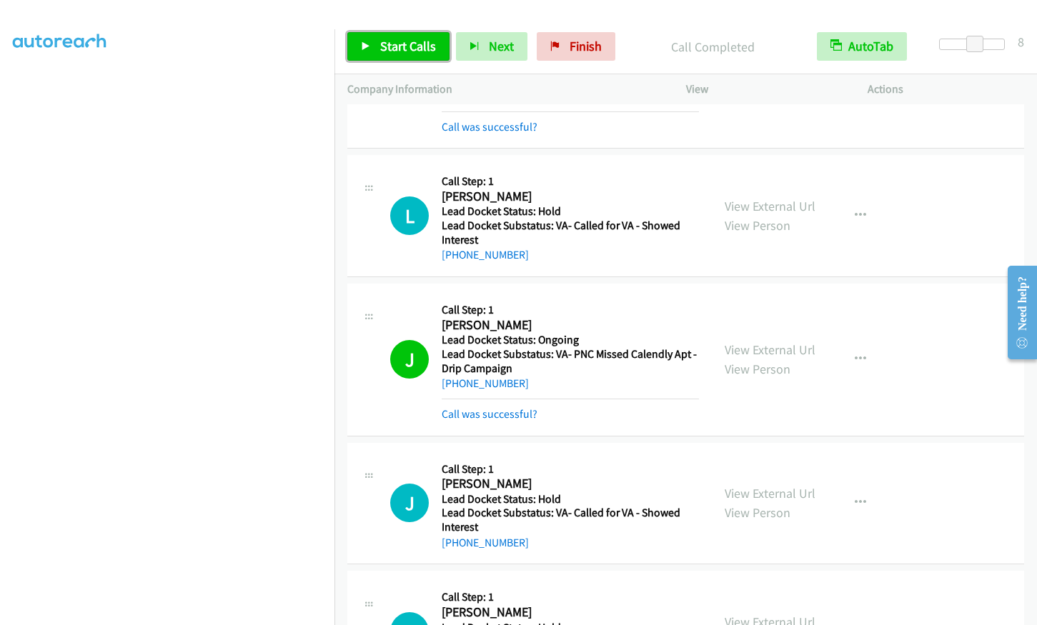
click at [407, 41] on span "Start Calls" at bounding box center [408, 46] width 56 height 16
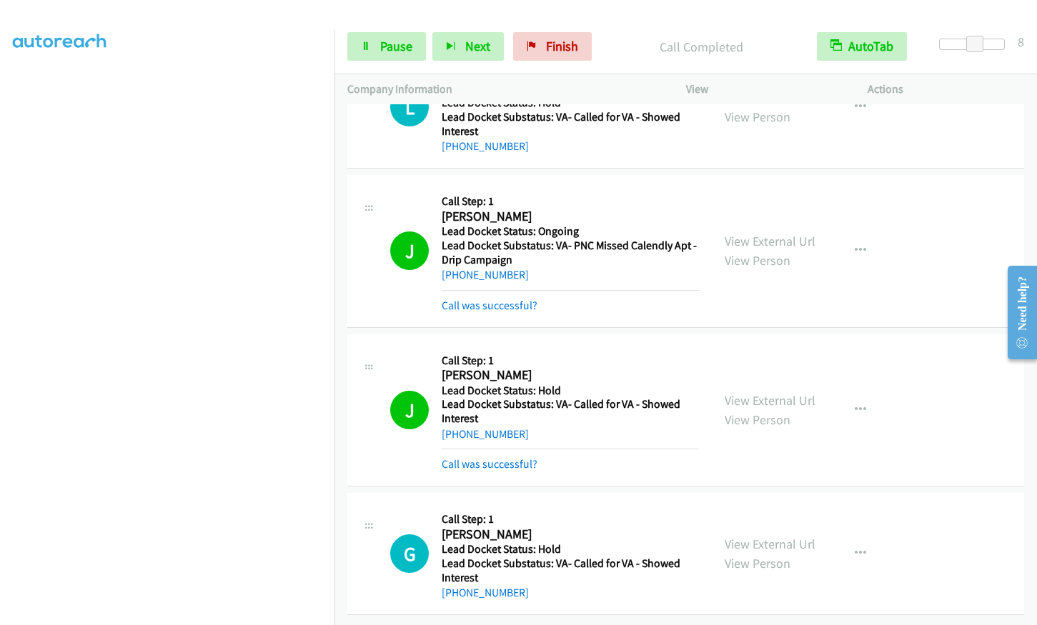
scroll to position [3484, 0]
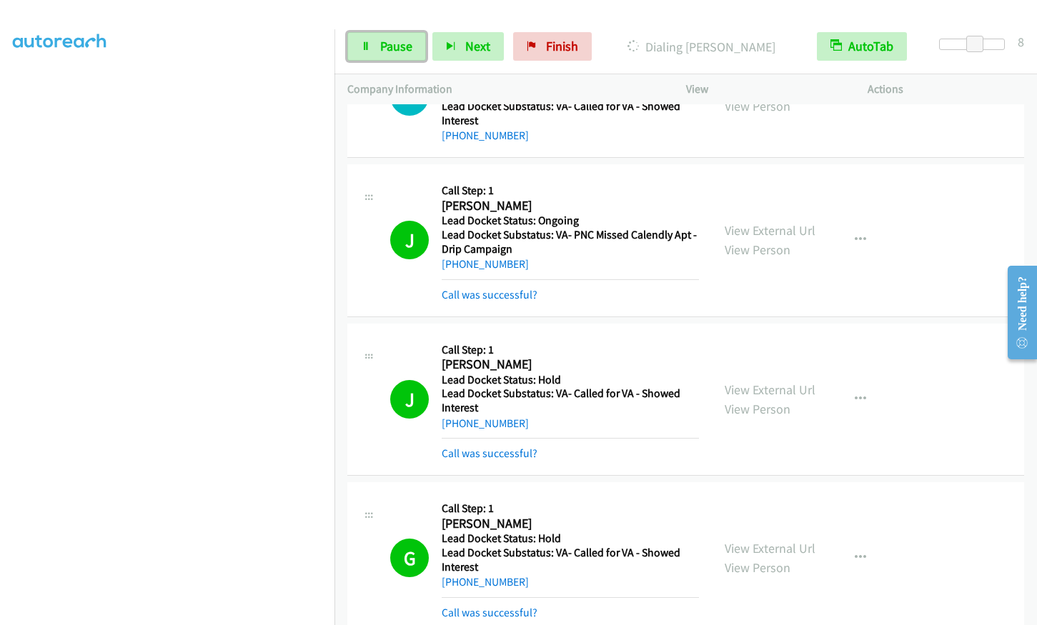
drag, startPoint x: 392, startPoint y: 40, endPoint x: 324, endPoint y: 13, distance: 73.1
click at [392, 40] on span "Pause" at bounding box center [396, 46] width 32 height 16
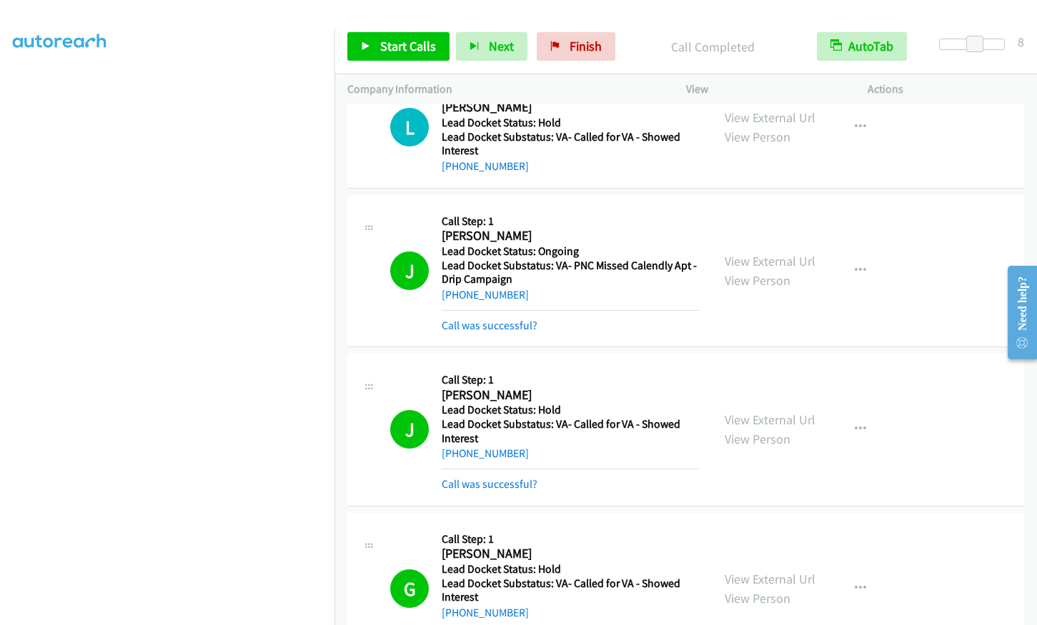
scroll to position [3515, 0]
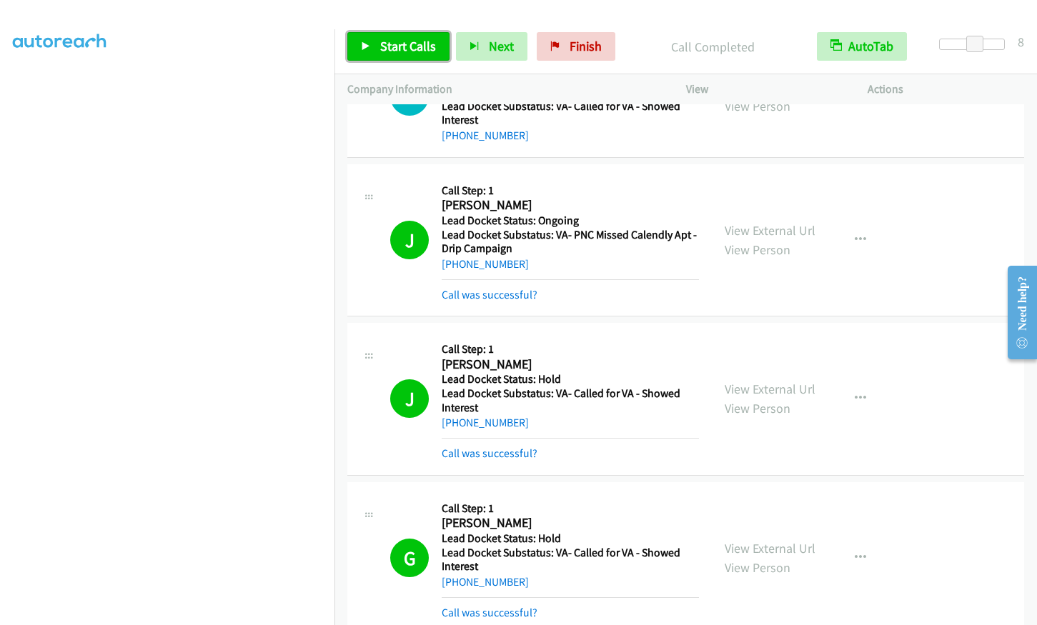
click at [417, 56] on link "Start Calls" at bounding box center [398, 46] width 102 height 29
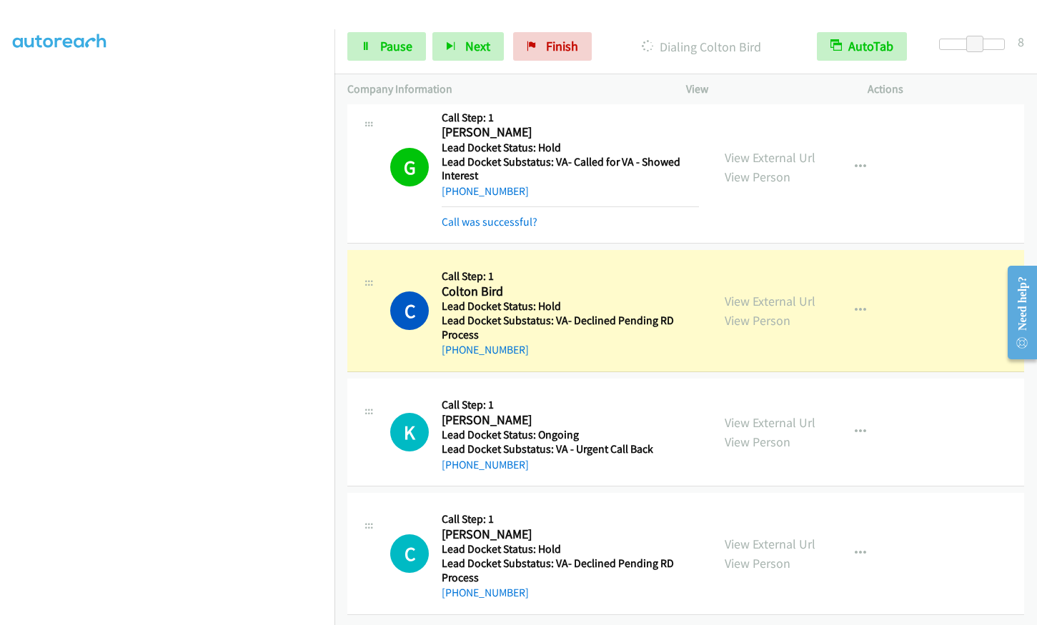
scroll to position [3917, 0]
click at [400, 41] on span "Pause" at bounding box center [396, 46] width 32 height 16
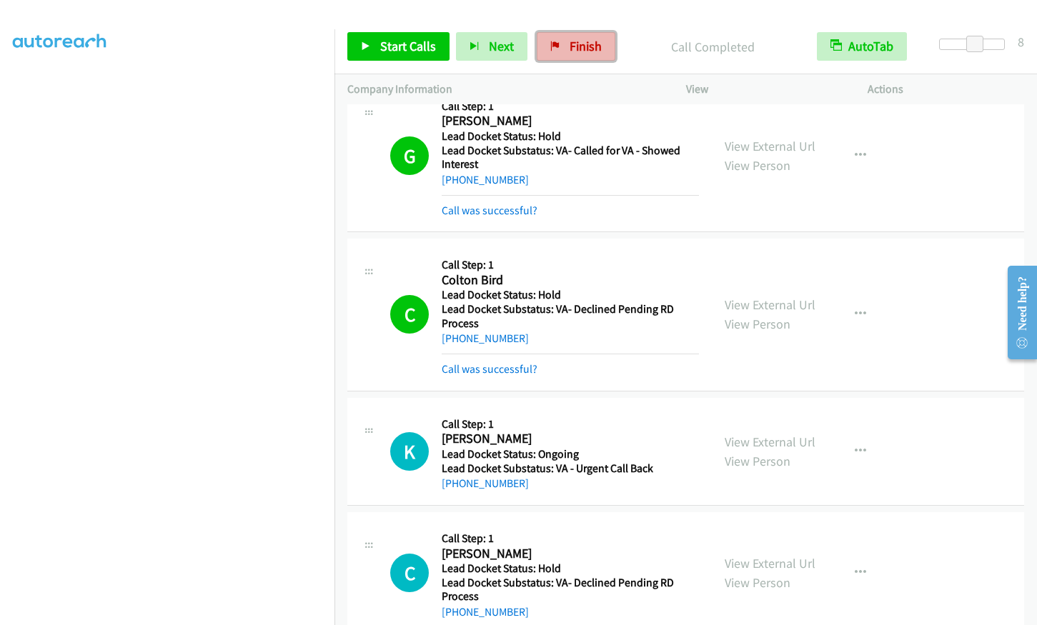
click at [587, 54] on link "Finish" at bounding box center [576, 46] width 79 height 29
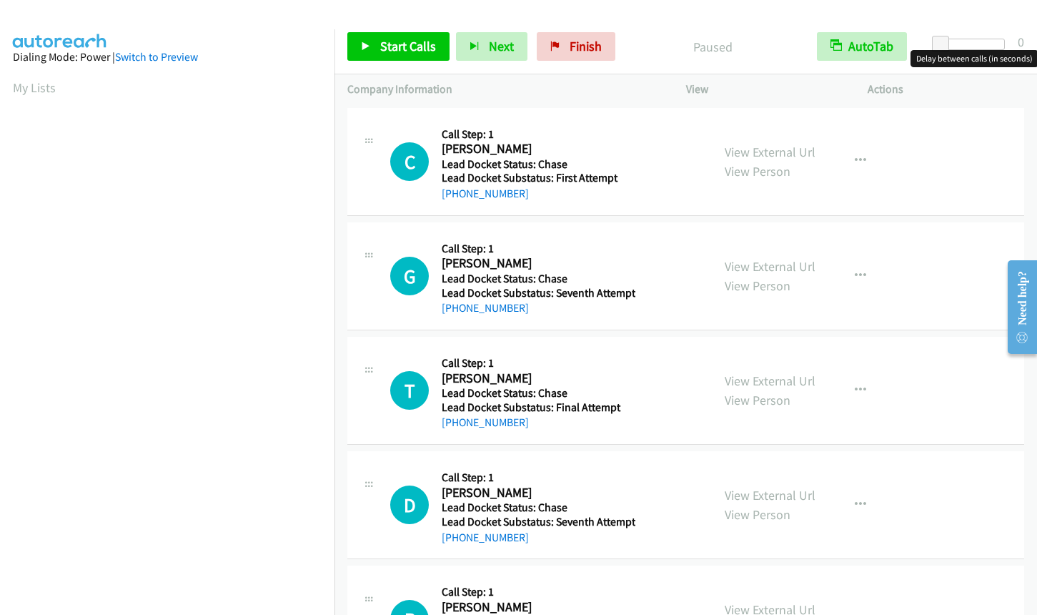
click at [974, 41] on div at bounding box center [972, 44] width 66 height 11
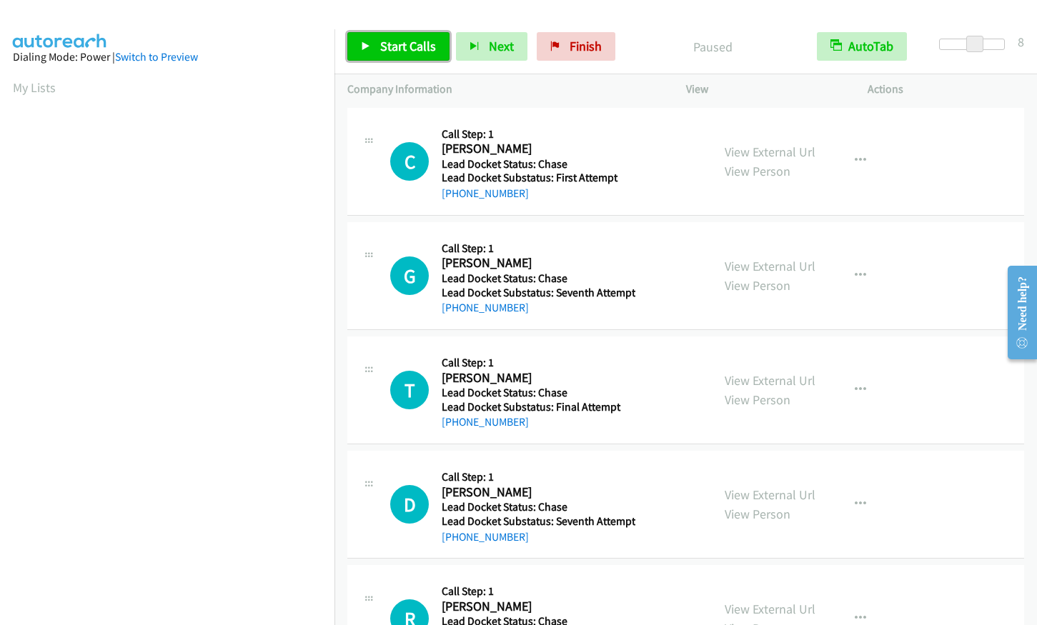
click at [400, 46] on span "Start Calls" at bounding box center [408, 46] width 56 height 16
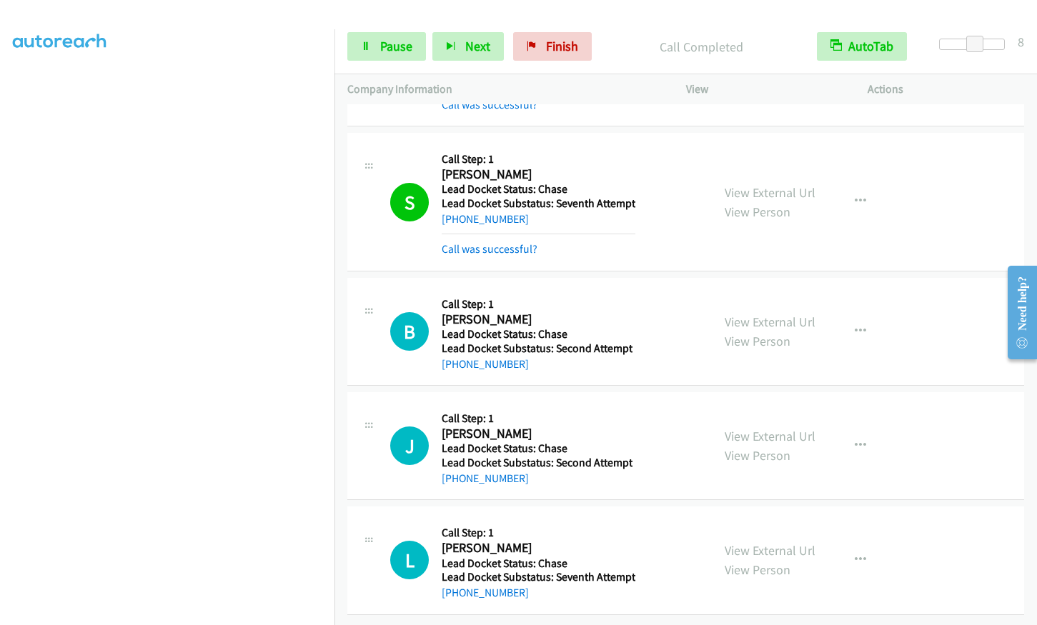
scroll to position [1000, 0]
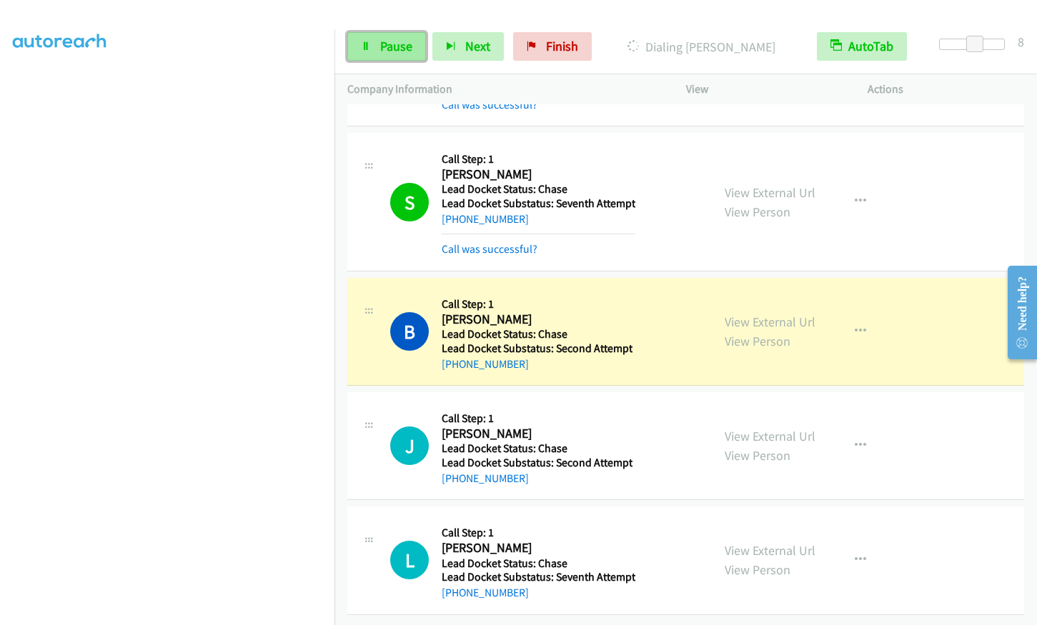
drag, startPoint x: 385, startPoint y: 44, endPoint x: 377, endPoint y: 45, distance: 7.9
click at [385, 44] on span "Pause" at bounding box center [396, 46] width 32 height 16
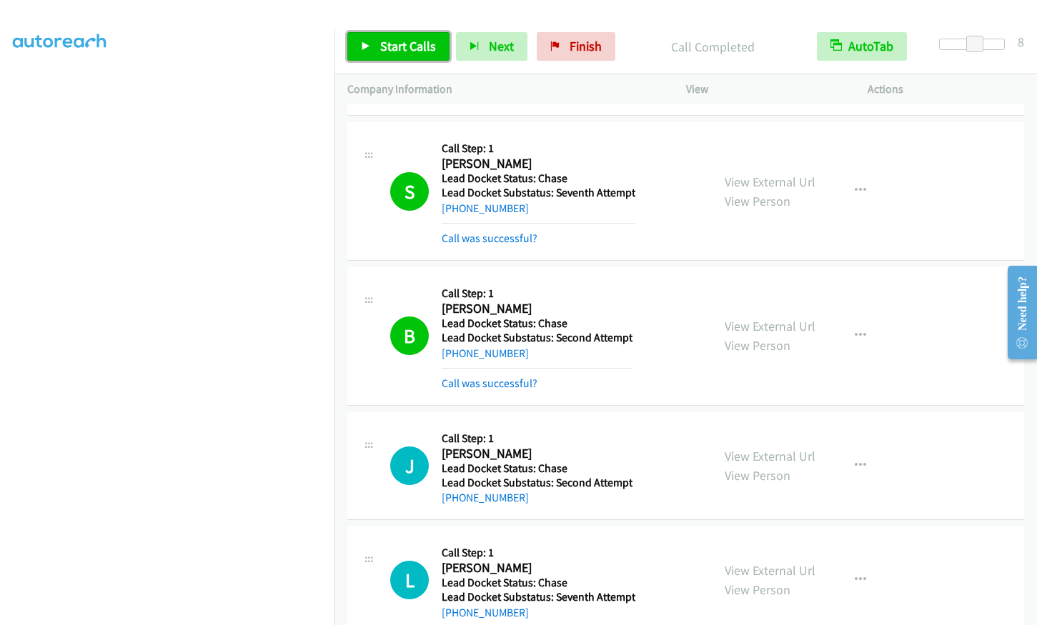
click at [377, 46] on link "Start Calls" at bounding box center [398, 46] width 102 height 29
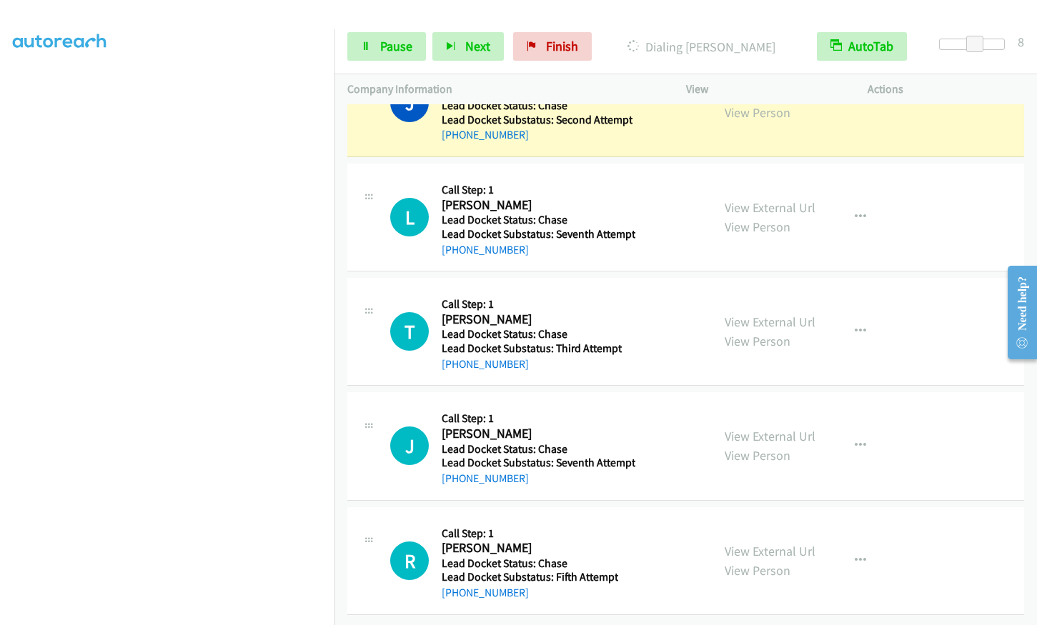
scroll to position [176, 0]
click at [382, 51] on span "Pause" at bounding box center [396, 46] width 32 height 16
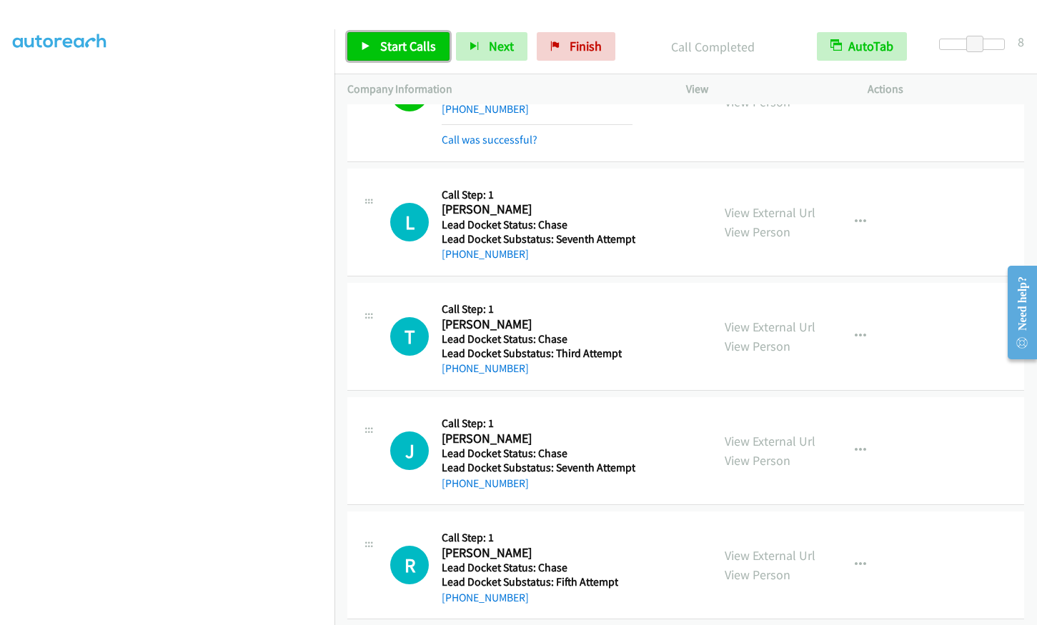
click at [361, 48] on icon at bounding box center [366, 47] width 10 height 10
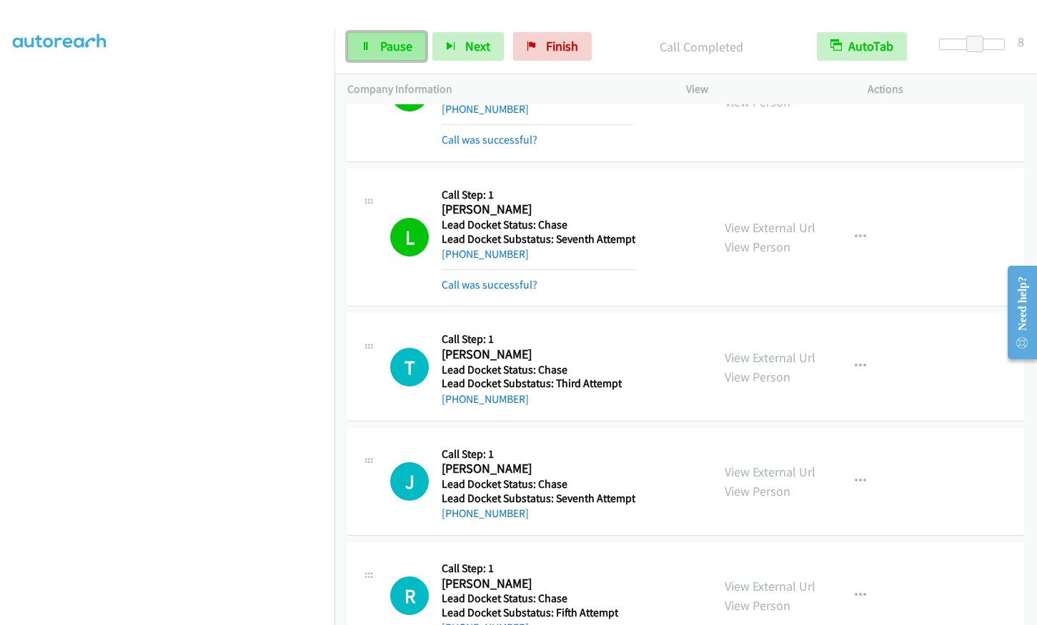
click at [364, 45] on icon at bounding box center [366, 47] width 10 height 10
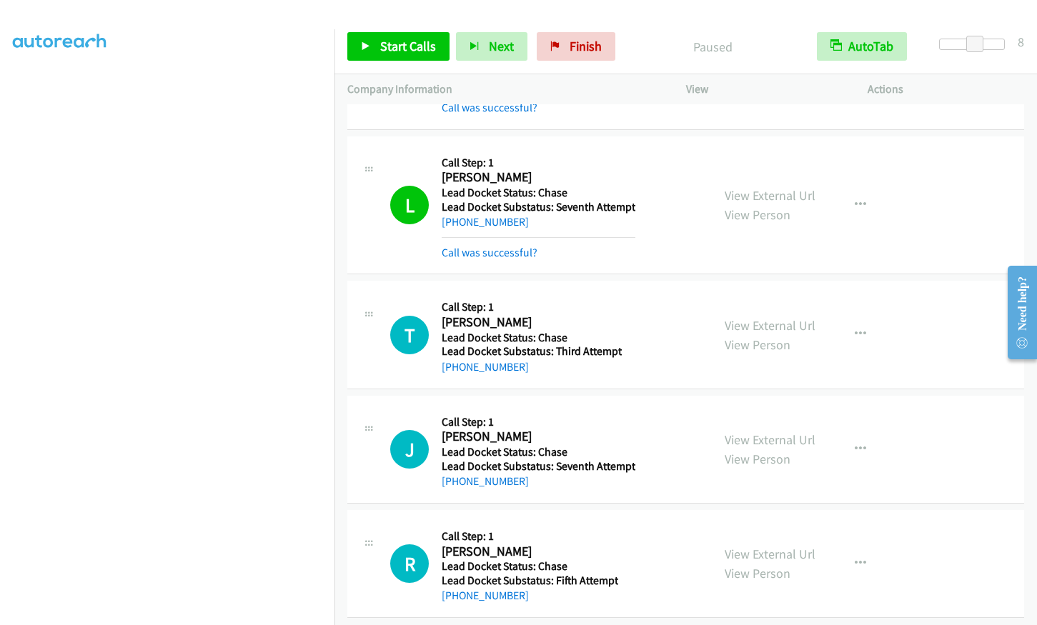
scroll to position [1435, 0]
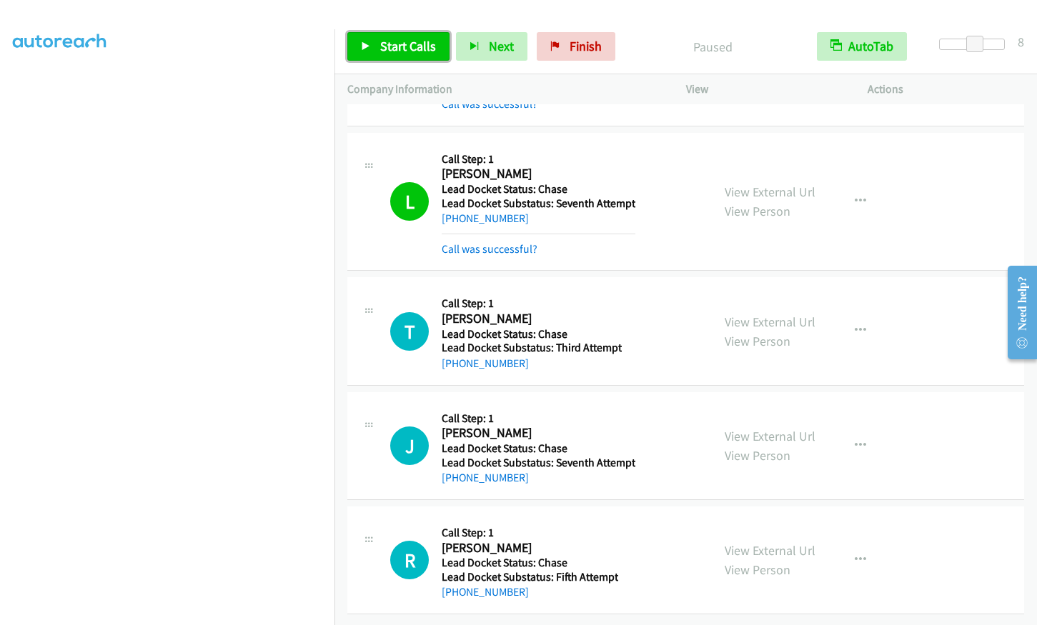
click at [380, 43] on span "Start Calls" at bounding box center [408, 46] width 56 height 16
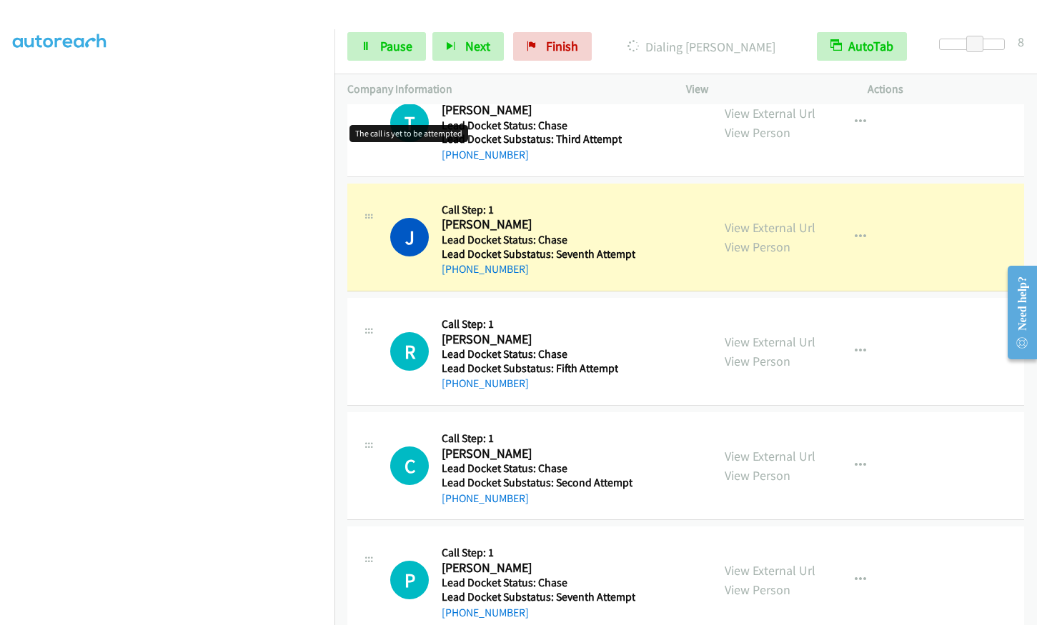
scroll to position [1650, 0]
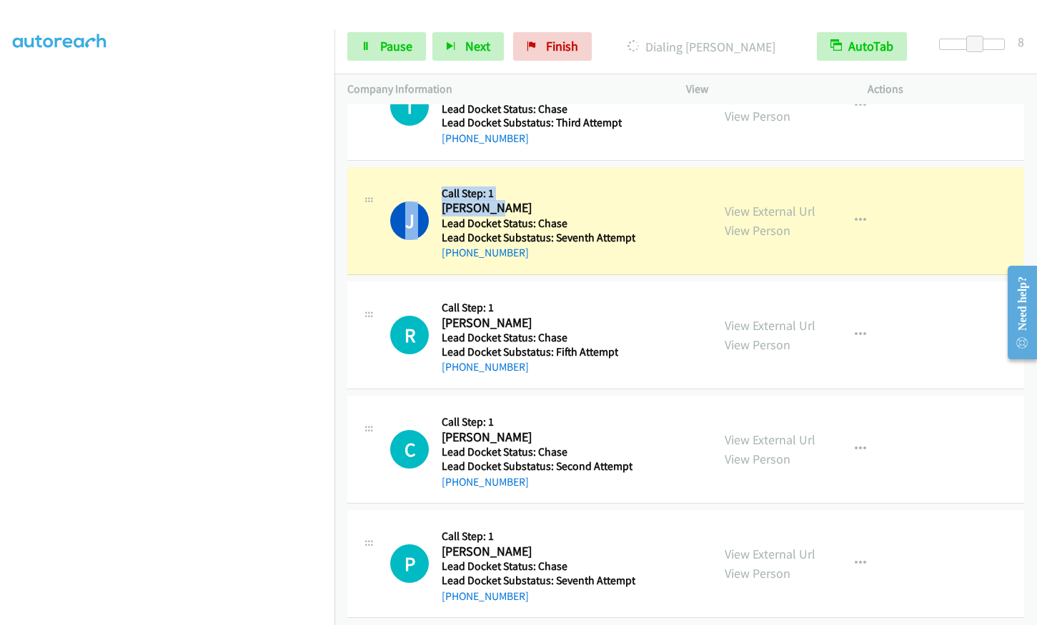
drag, startPoint x: 440, startPoint y: 208, endPoint x: 506, endPoint y: 209, distance: 66.5
click at [500, 209] on div "J Callback Scheduled Call Step: 1 [PERSON_NAME] America/[GEOGRAPHIC_DATA] Lead …" at bounding box center [544, 220] width 309 height 81
click at [525, 205] on h2 "[PERSON_NAME]" at bounding box center [539, 208] width 194 height 16
drag, startPoint x: 449, startPoint y: 207, endPoint x: 503, endPoint y: 208, distance: 53.6
click at [498, 208] on h2 "[PERSON_NAME]" at bounding box center [539, 208] width 194 height 16
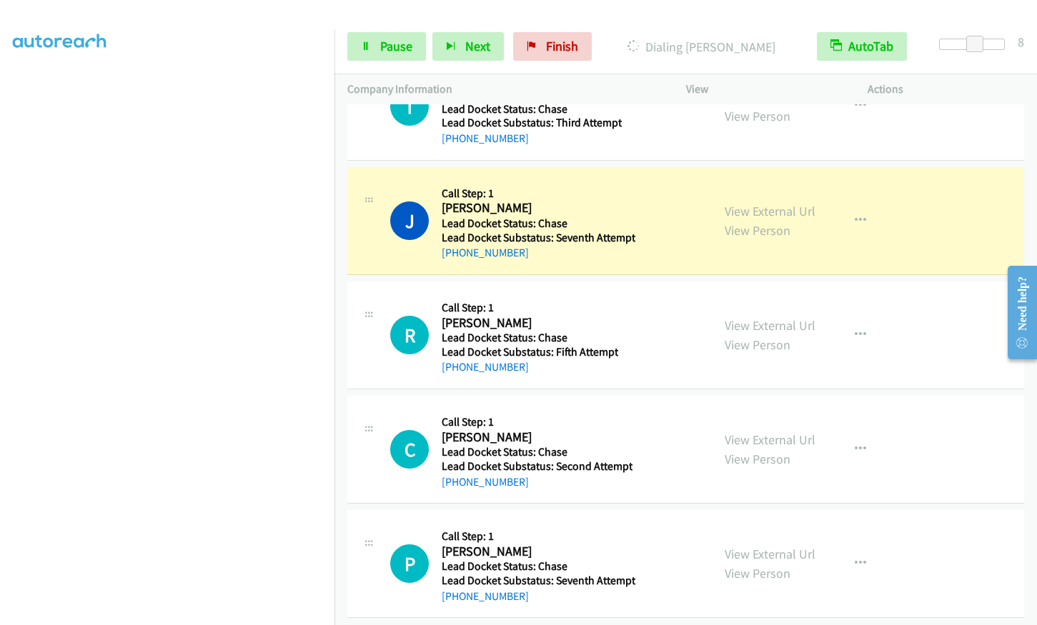
click at [510, 207] on h2 "[PERSON_NAME]" at bounding box center [539, 208] width 194 height 16
drag, startPoint x: 506, startPoint y: 204, endPoint x: 440, endPoint y: 207, distance: 66.5
click at [440, 207] on div "J Callback Scheduled Call Step: 1 [PERSON_NAME] America/[GEOGRAPHIC_DATA] Lead …" at bounding box center [544, 220] width 309 height 81
click at [520, 202] on h2 "[PERSON_NAME]" at bounding box center [539, 208] width 194 height 16
click at [490, 207] on h2 "[PERSON_NAME]" at bounding box center [539, 208] width 194 height 16
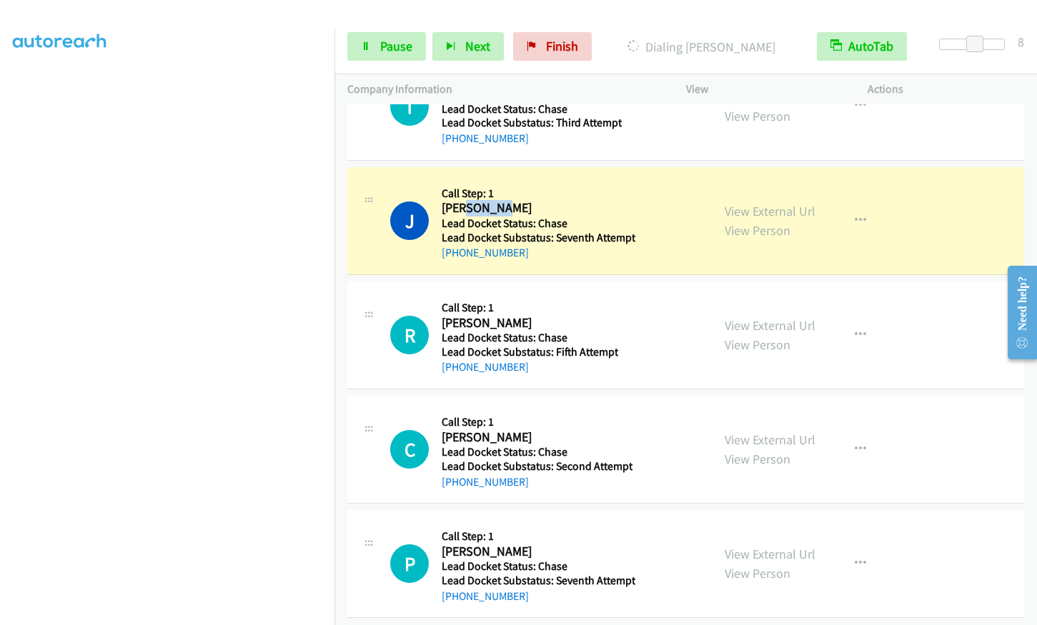
click at [490, 207] on h2 "[PERSON_NAME]" at bounding box center [539, 208] width 194 height 16
copy div "[PERSON_NAME]"
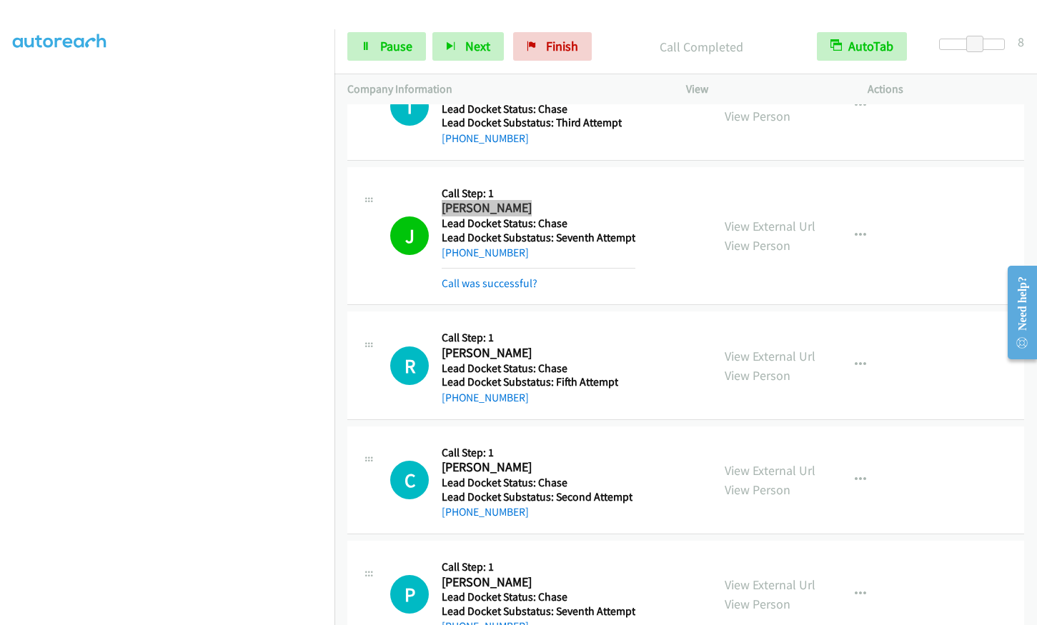
scroll to position [0, 0]
click at [388, 50] on span "Pause" at bounding box center [396, 46] width 32 height 16
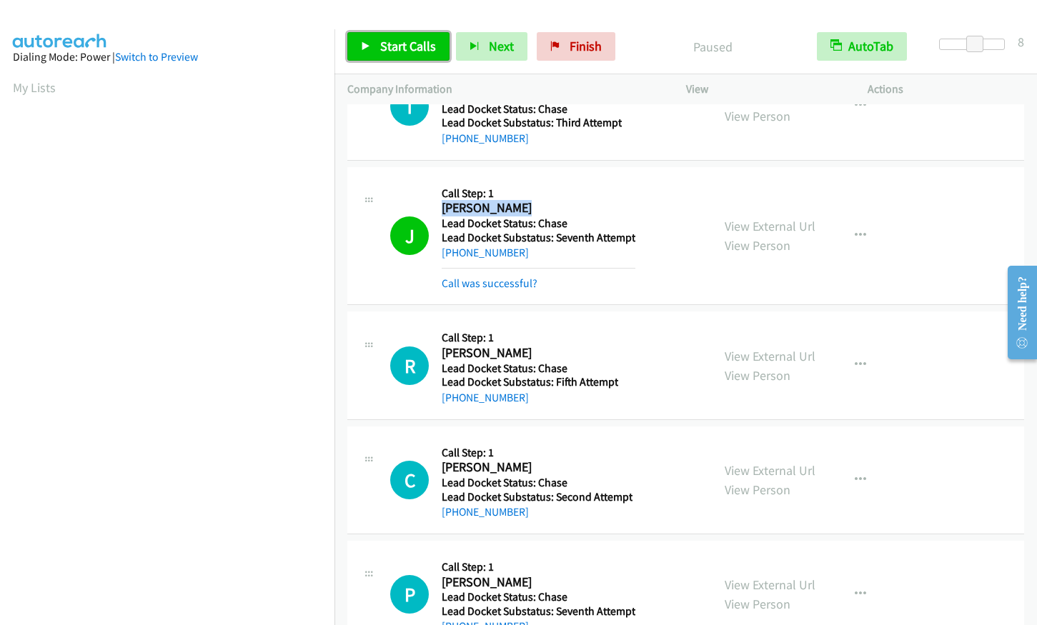
click at [383, 46] on span "Start Calls" at bounding box center [408, 46] width 56 height 16
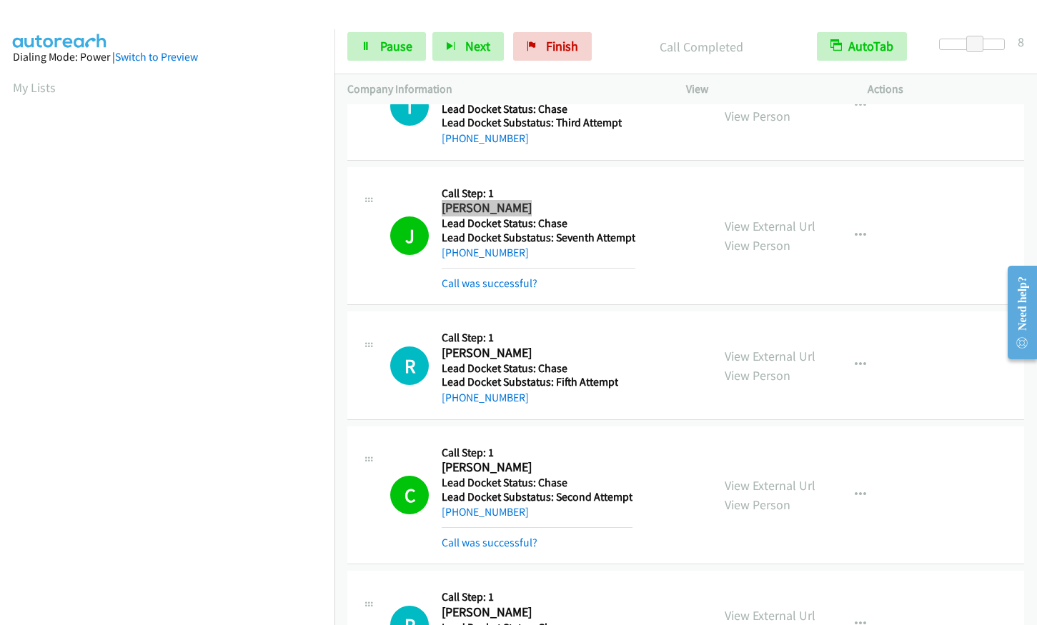
scroll to position [177, 0]
click at [387, 44] on span "Pause" at bounding box center [396, 46] width 32 height 16
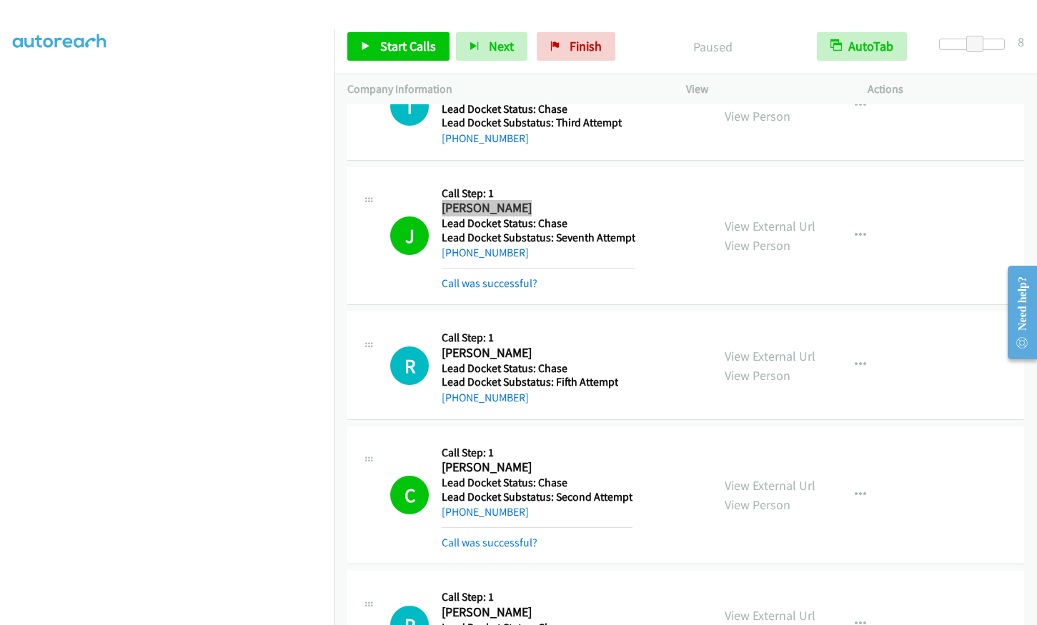
scroll to position [0, 0]
click at [365, 55] on link "Start Calls" at bounding box center [398, 46] width 102 height 29
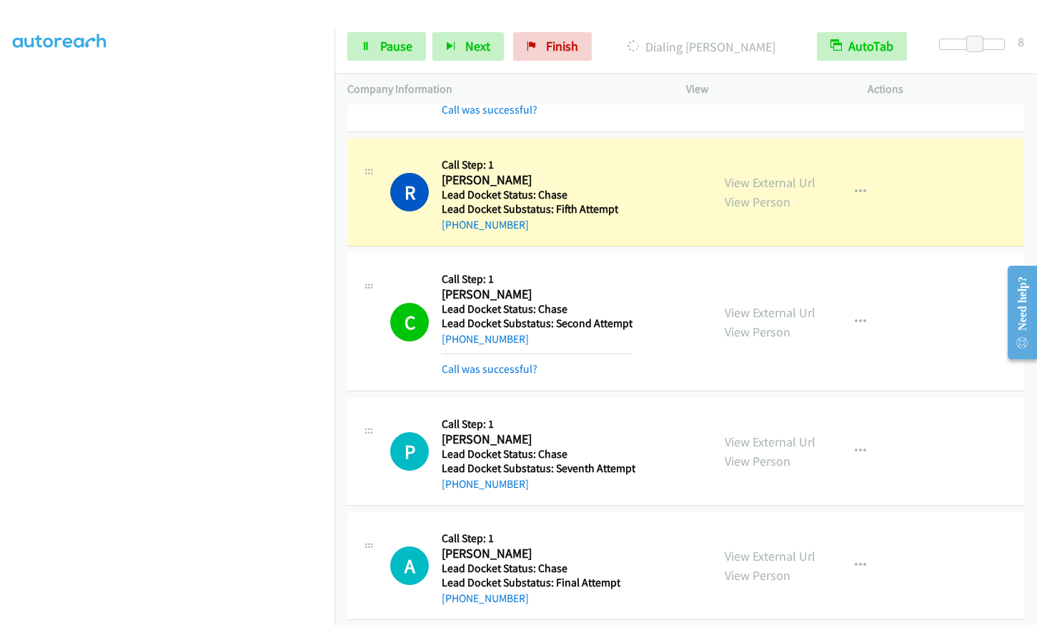
scroll to position [1864, 0]
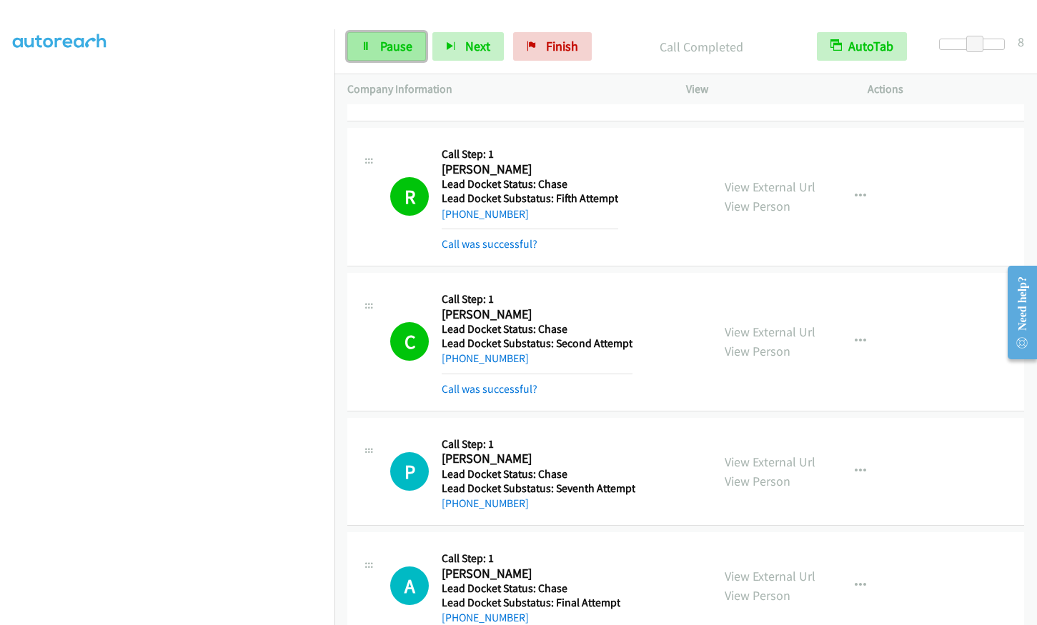
click at [392, 53] on span "Pause" at bounding box center [396, 46] width 32 height 16
click at [405, 40] on span "Start Calls" at bounding box center [408, 46] width 56 height 16
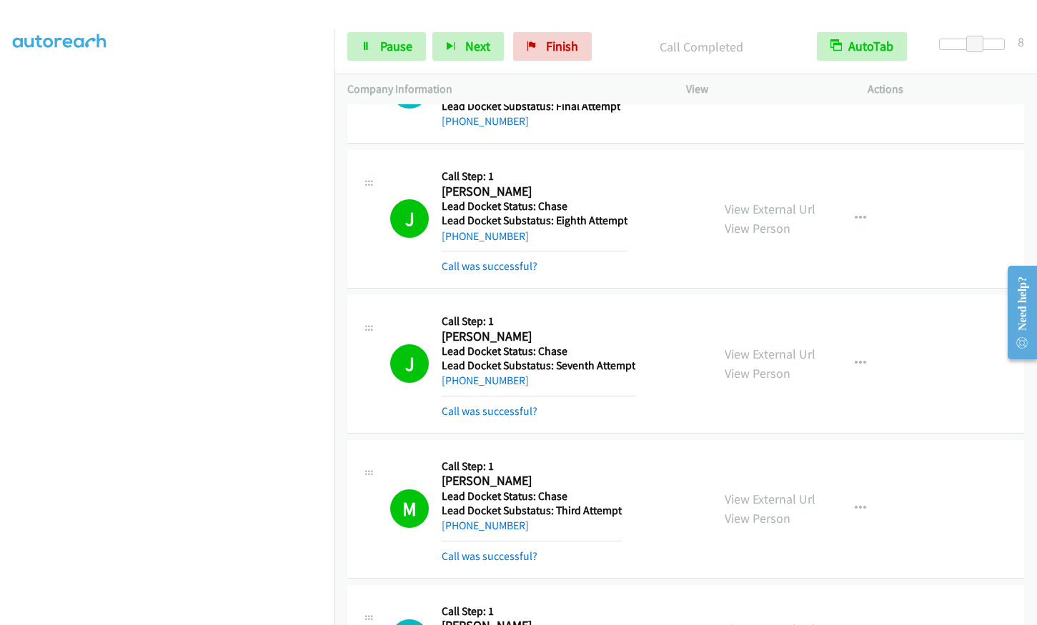
scroll to position [2407, 0]
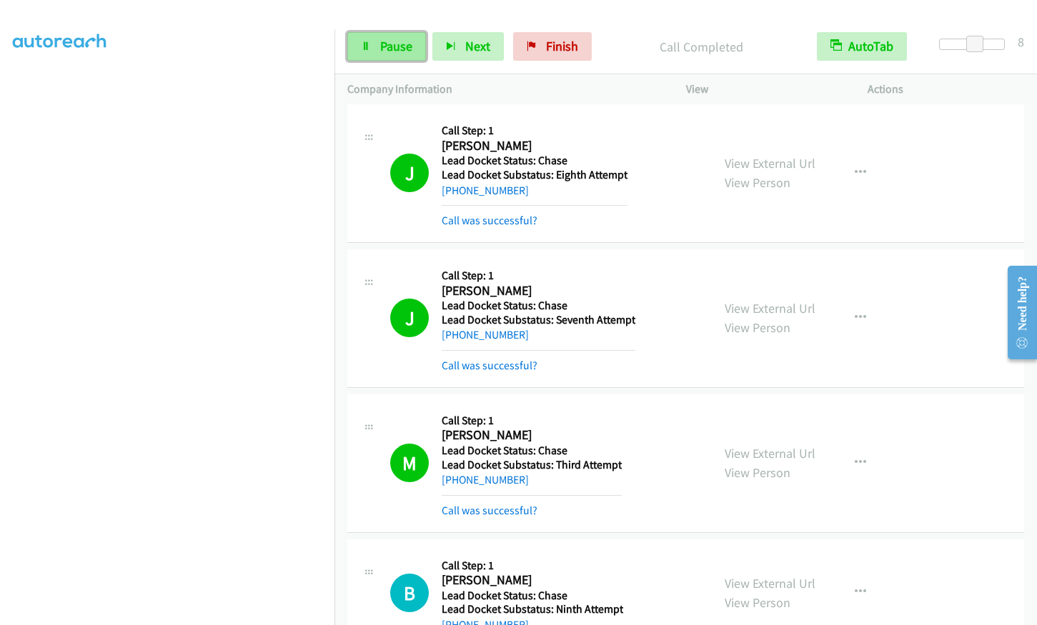
click at [360, 45] on link "Pause" at bounding box center [386, 46] width 79 height 29
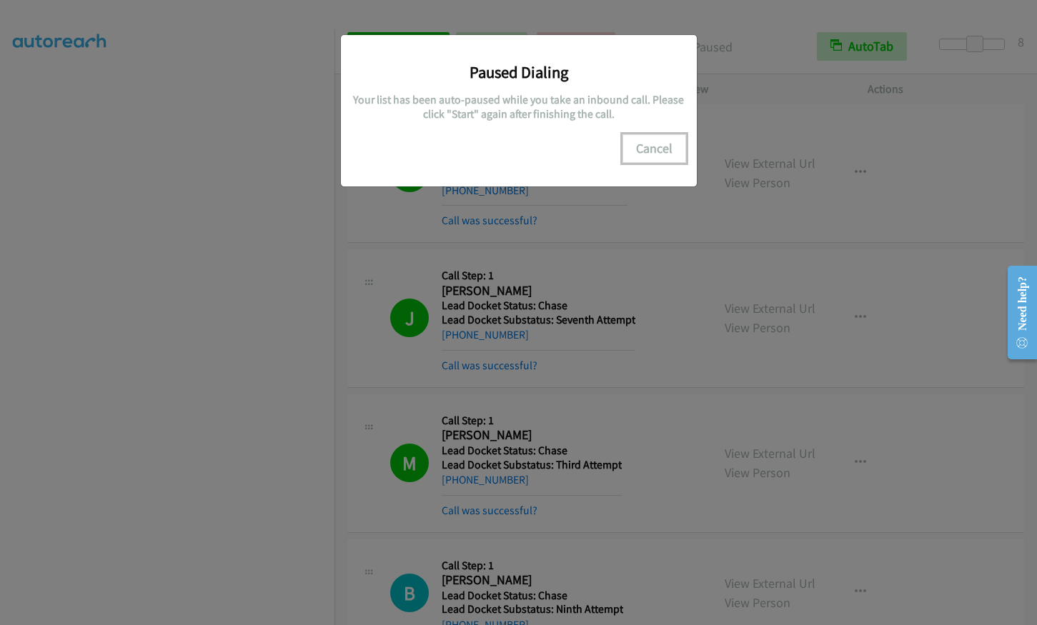
click at [650, 139] on button "Cancel" at bounding box center [655, 148] width 64 height 29
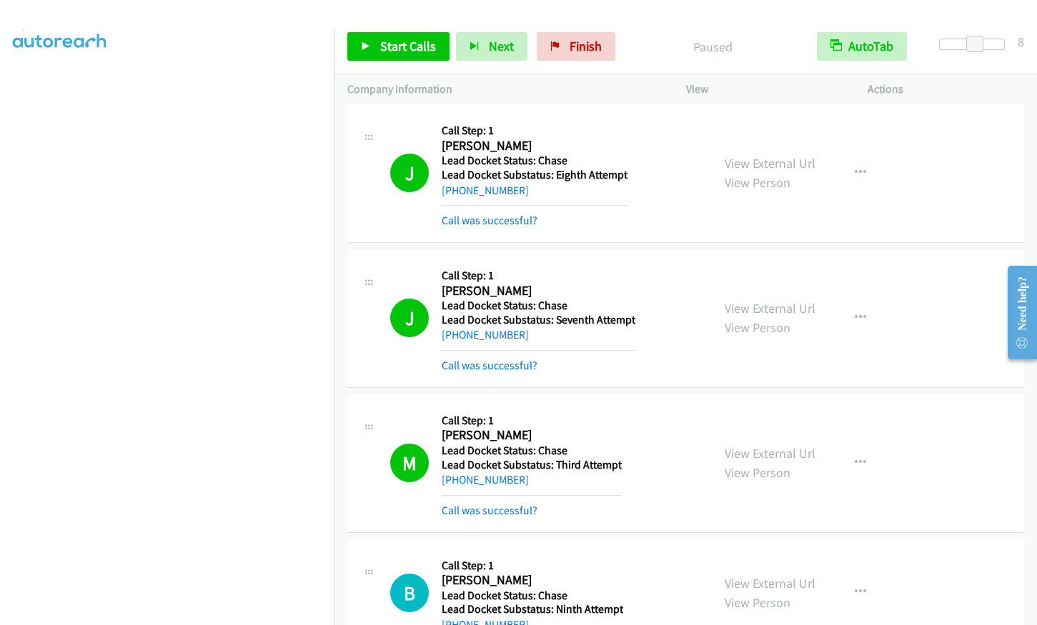
scroll to position [0, 0]
click at [396, 43] on span "Start Calls" at bounding box center [408, 46] width 56 height 16
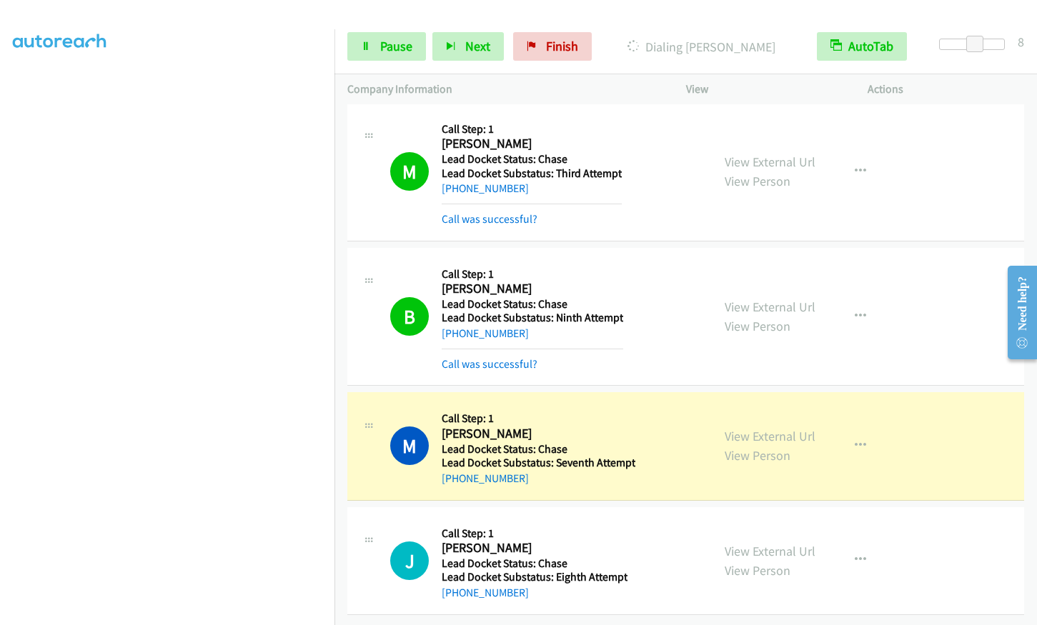
scroll to position [2709, 0]
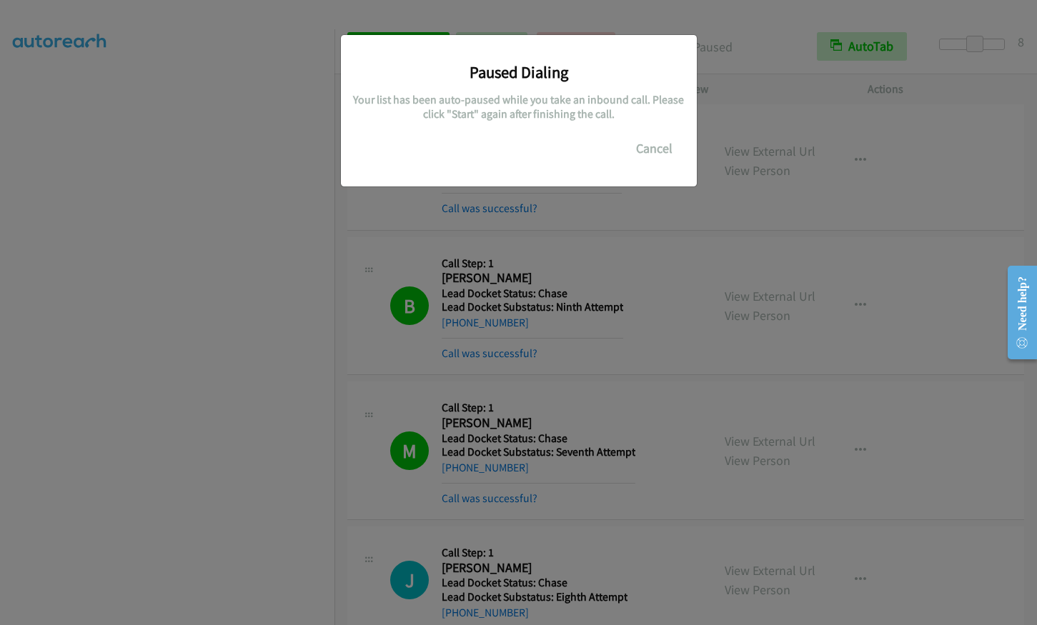
click at [279, 368] on div "Paused Dialing Your list has been auto-paused while you take an inbound call. P…" at bounding box center [518, 319] width 1037 height 613
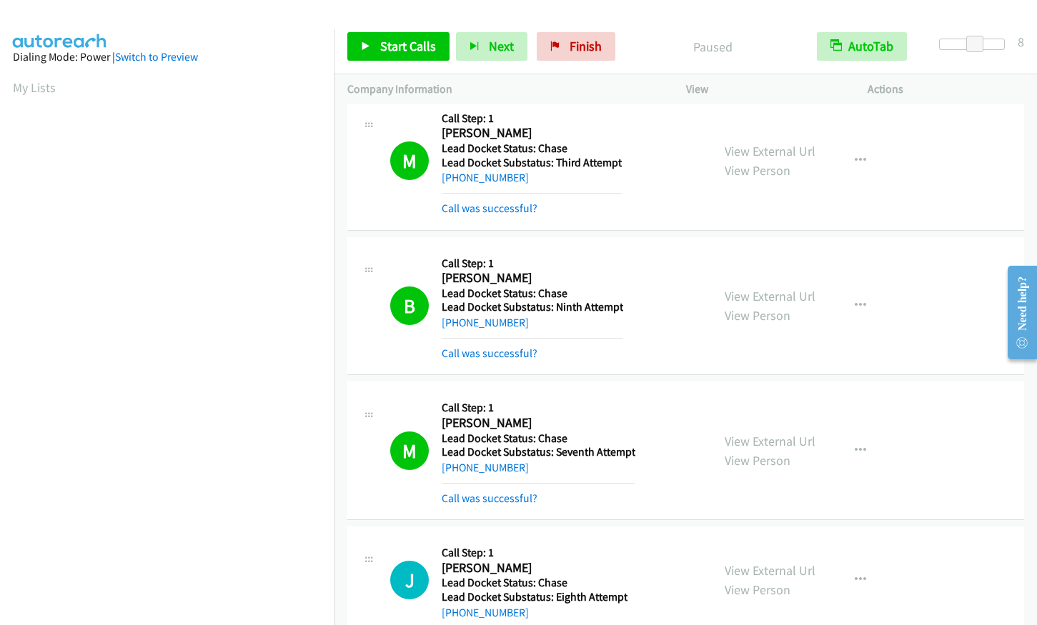
scroll to position [177, 0]
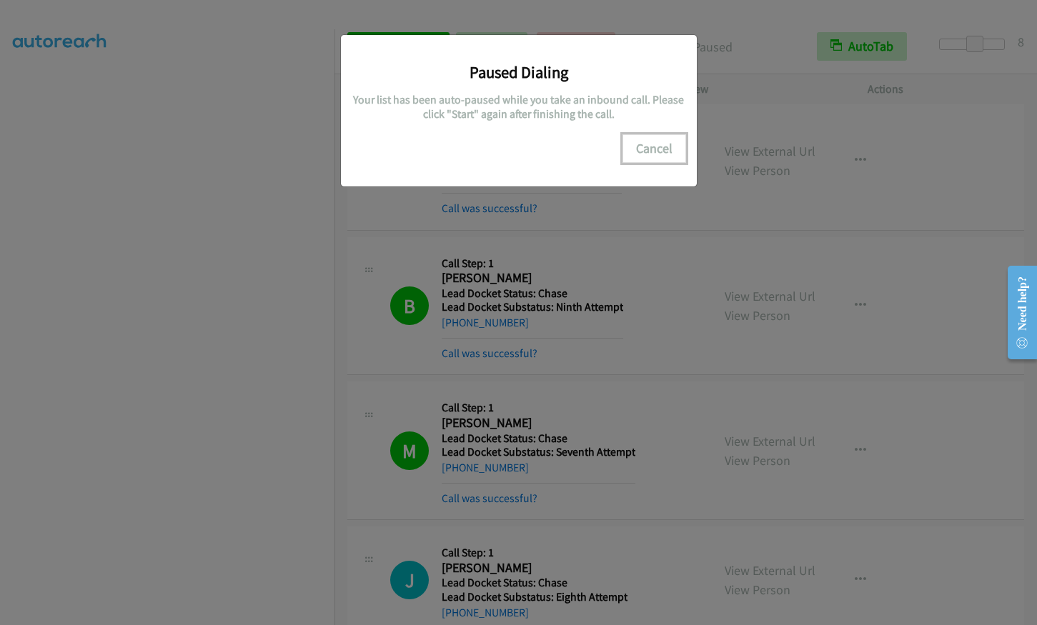
click at [658, 147] on button "Cancel" at bounding box center [655, 148] width 64 height 29
click at [663, 147] on button "Cancel" at bounding box center [655, 148] width 64 height 29
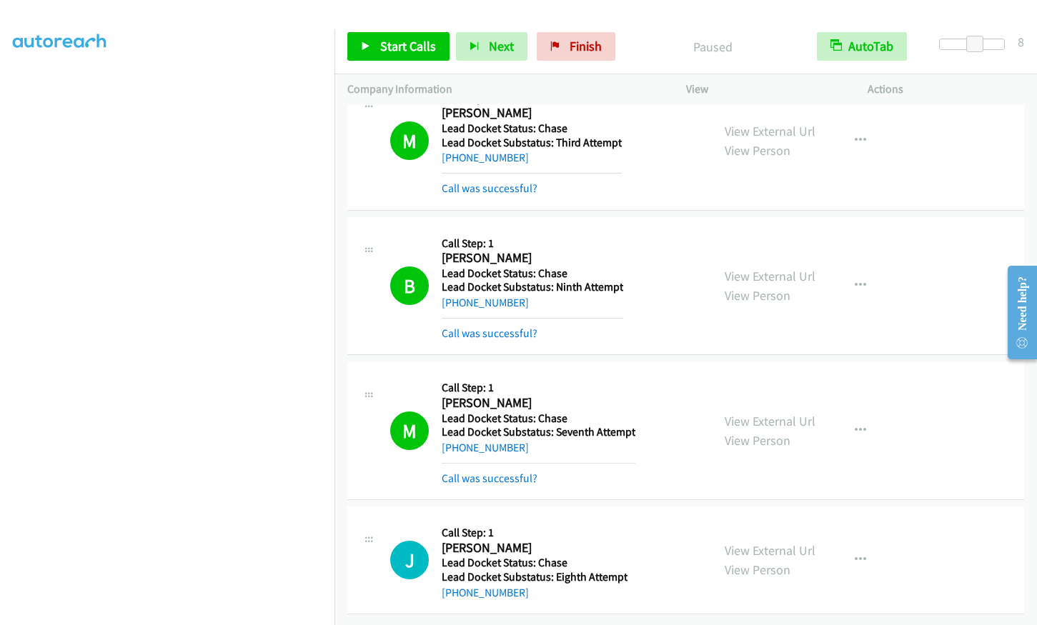
scroll to position [176, 0]
click at [398, 51] on span "Start Calls" at bounding box center [408, 46] width 56 height 16
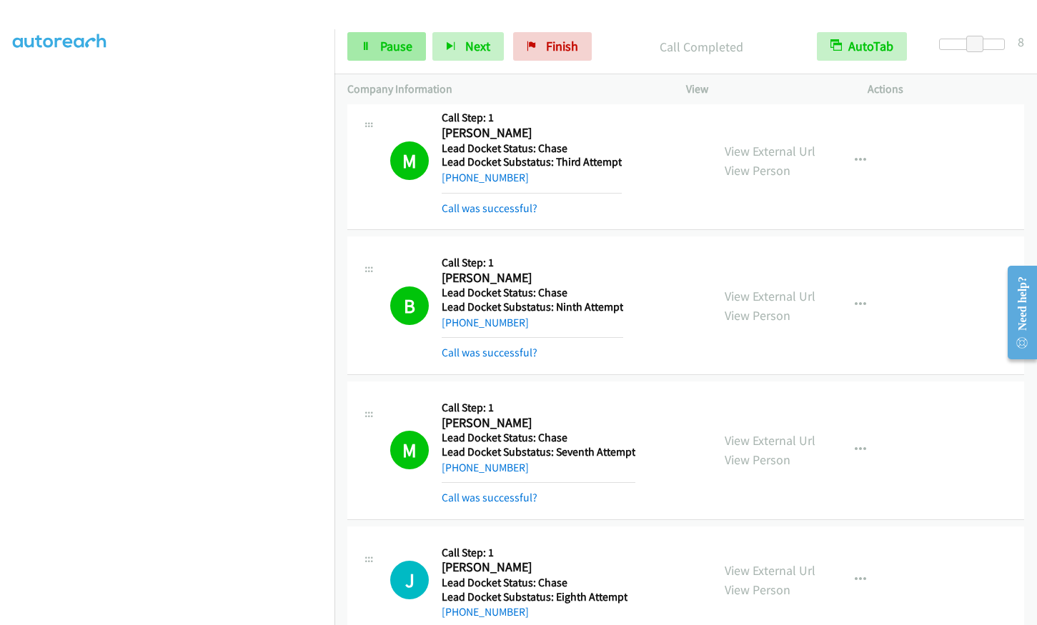
scroll to position [2770, 0]
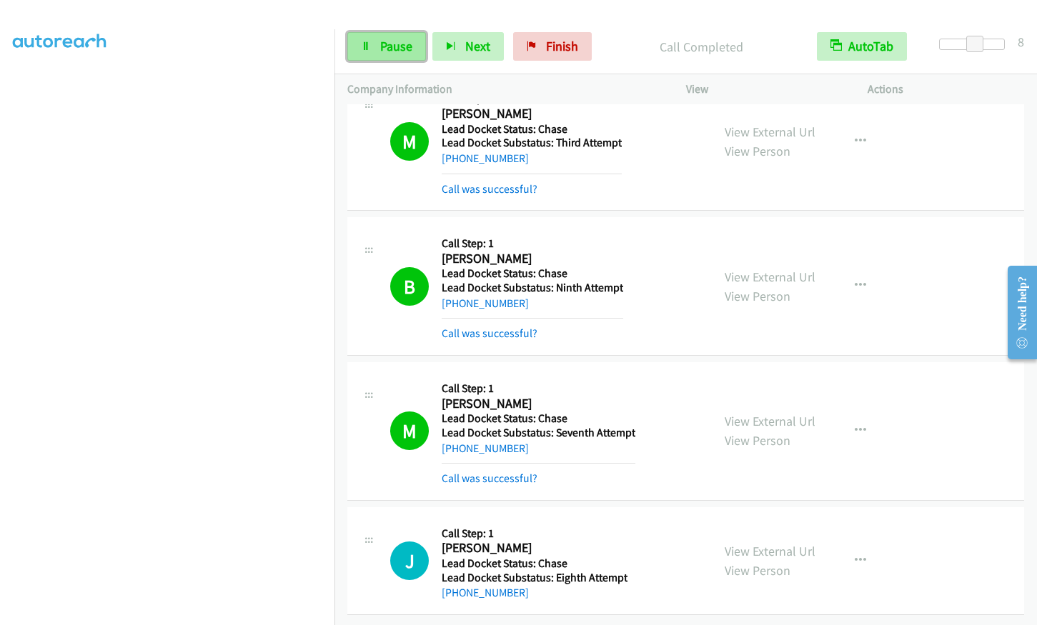
click at [401, 45] on span "Pause" at bounding box center [396, 46] width 32 height 16
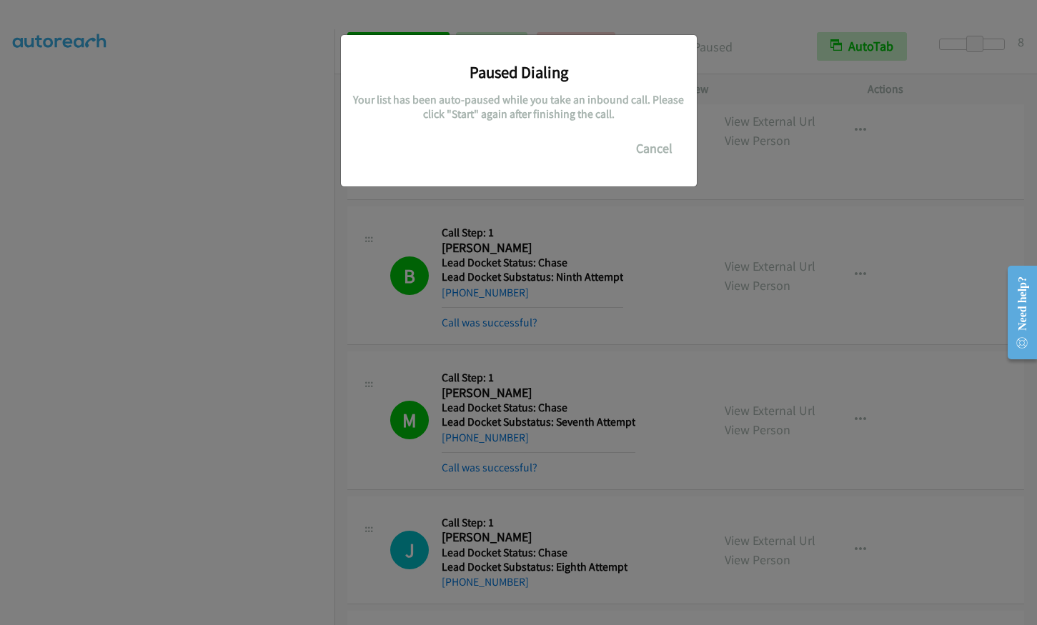
click at [280, 370] on div "Paused Dialing Your list has been auto-paused while you take an inbound call. P…" at bounding box center [518, 319] width 1037 height 613
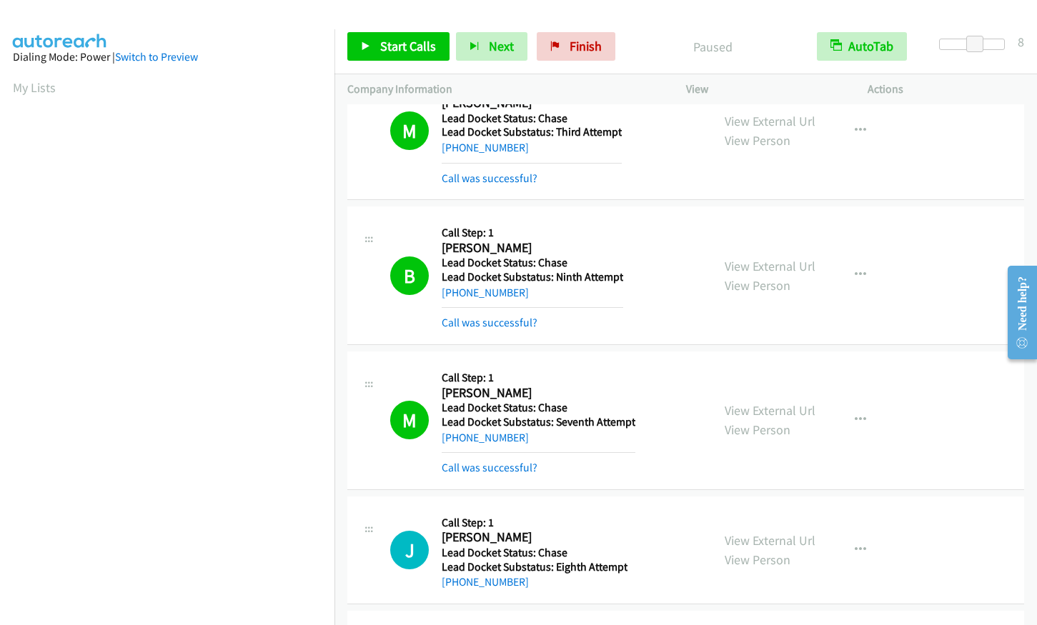
scroll to position [177, 0]
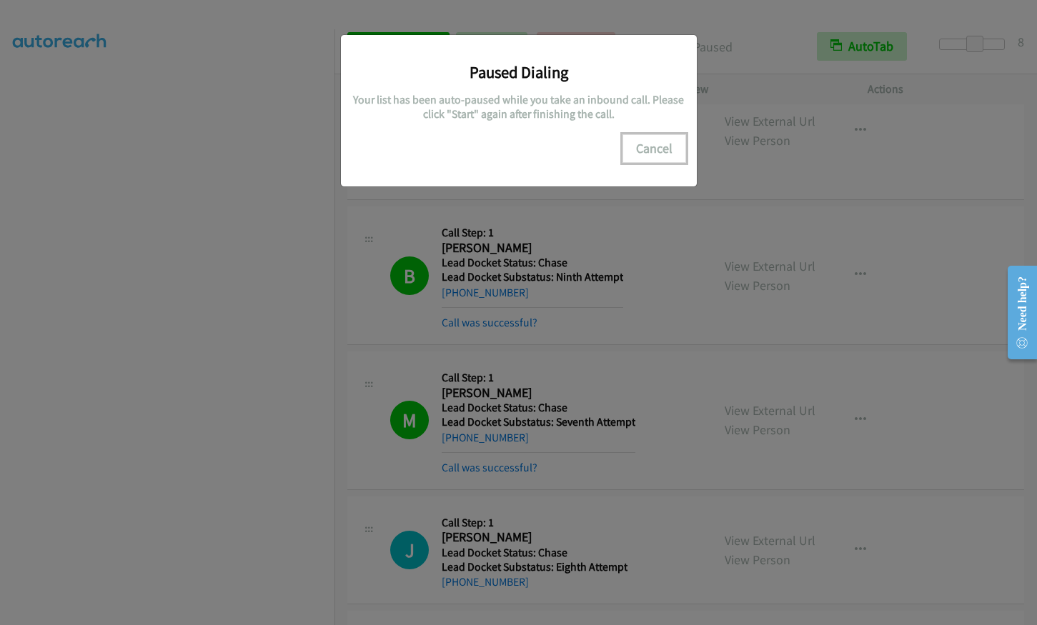
click at [666, 150] on button "Cancel" at bounding box center [655, 148] width 64 height 29
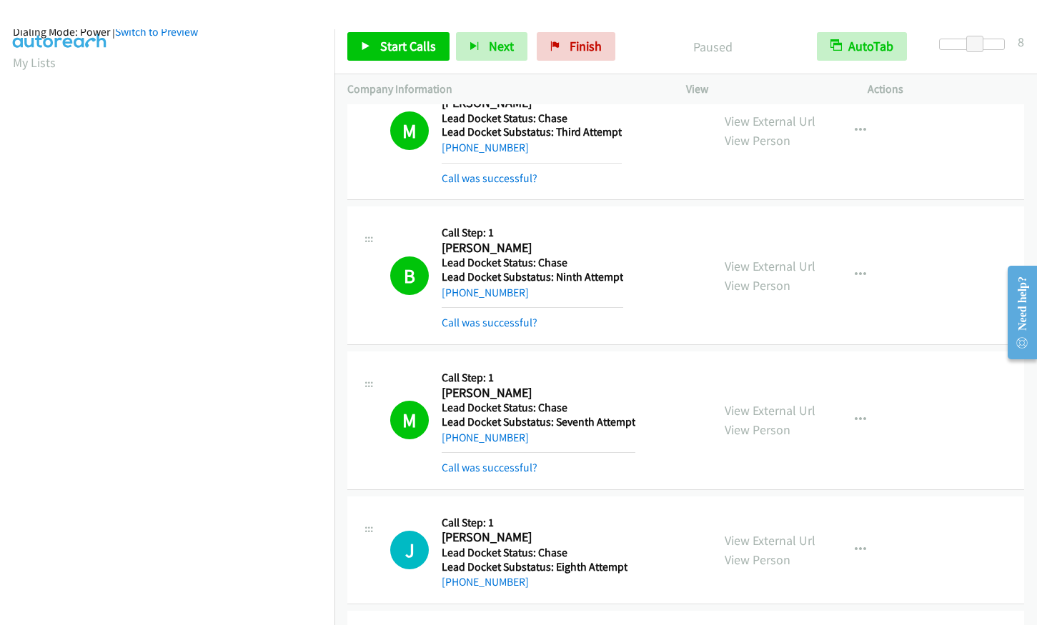
scroll to position [0, 0]
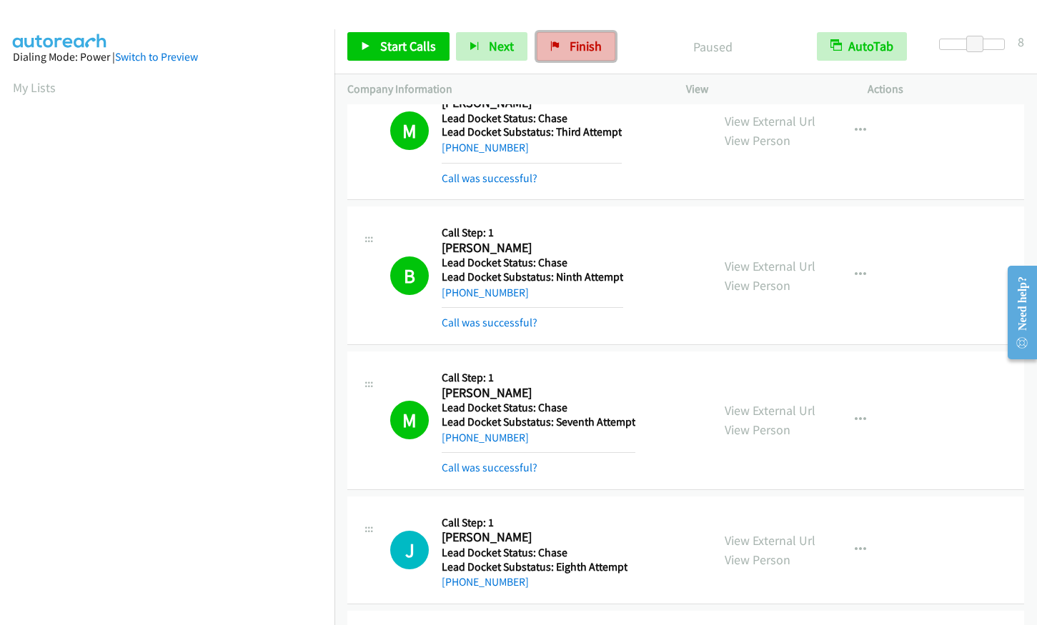
click at [583, 51] on span "Finish" at bounding box center [586, 46] width 32 height 16
